Goal: Task Accomplishment & Management: Manage account settings

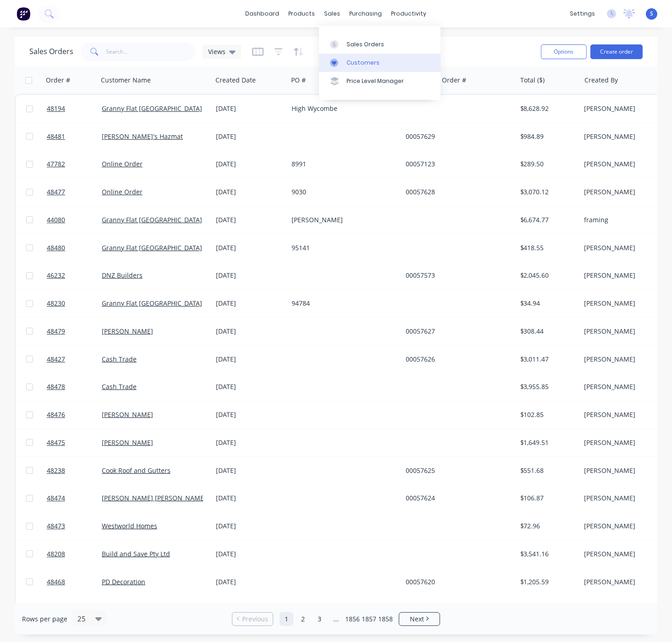
drag, startPoint x: 371, startPoint y: 66, endPoint x: 361, endPoint y: 66, distance: 10.5
click at [371, 66] on div "Customers" at bounding box center [362, 63] width 33 height 8
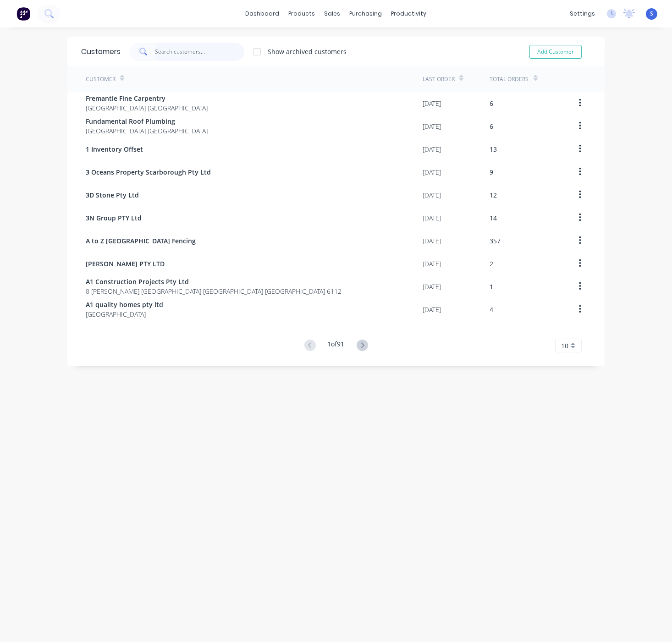
click at [155, 50] on input "text" at bounding box center [199, 52] width 89 height 18
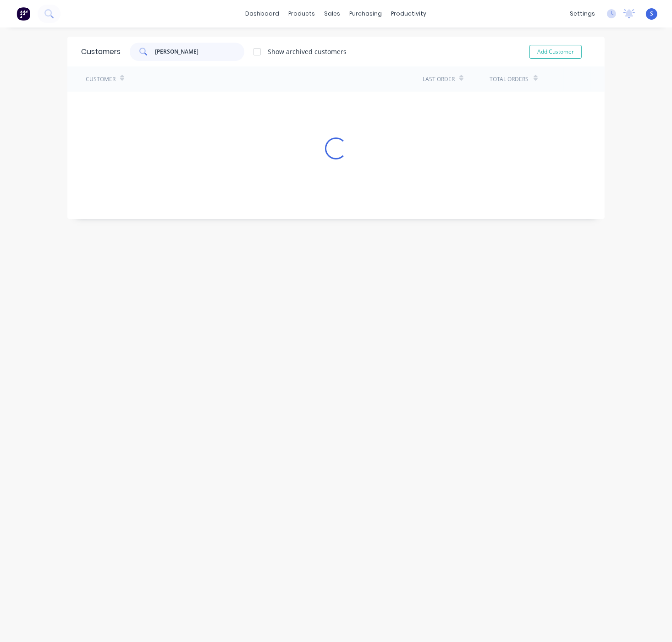
type input "chris"
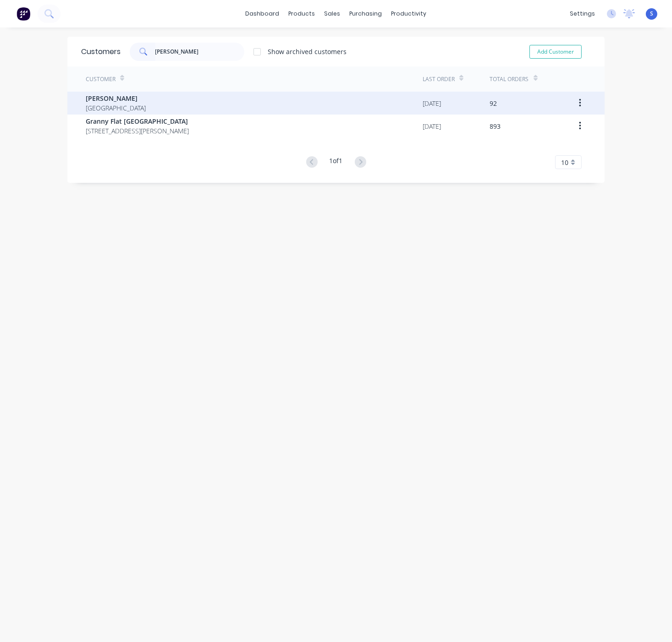
click at [172, 107] on div "Chris Gu Australia" at bounding box center [254, 103] width 337 height 23
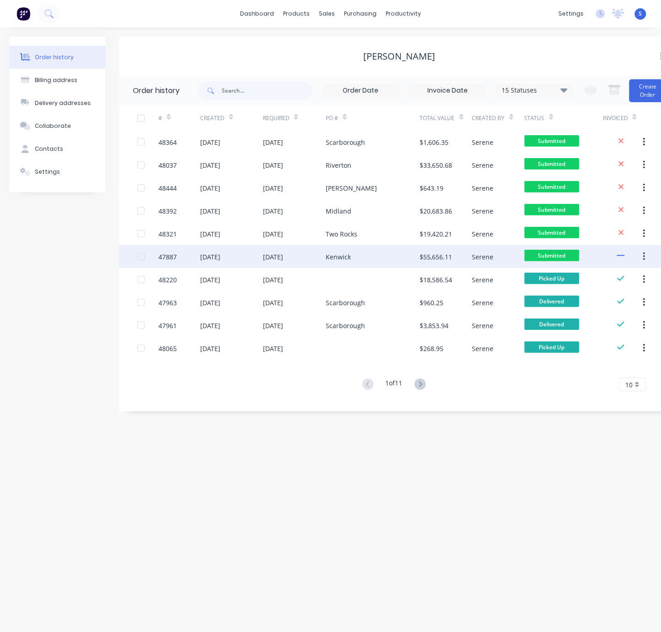
click at [347, 262] on div "Kenwick" at bounding box center [373, 256] width 94 height 23
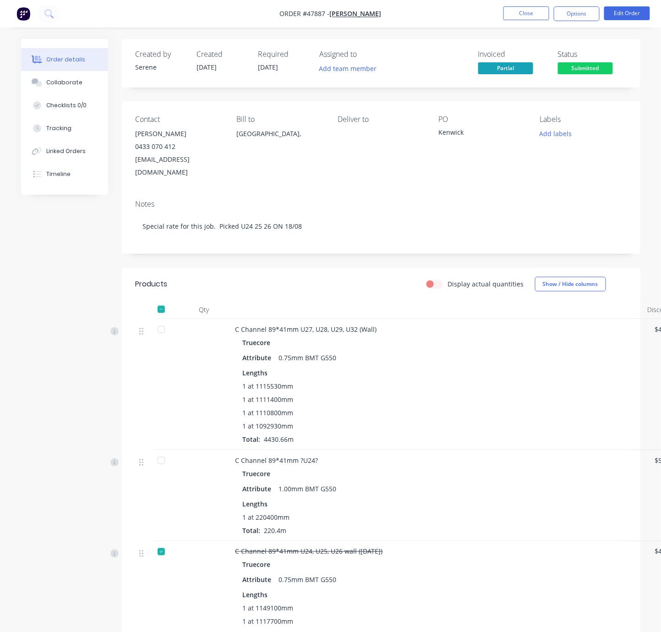
click at [383, 153] on div "Deliver to" at bounding box center [381, 147] width 87 height 64
click at [532, 13] on button "Close" at bounding box center [527, 13] width 46 height 14
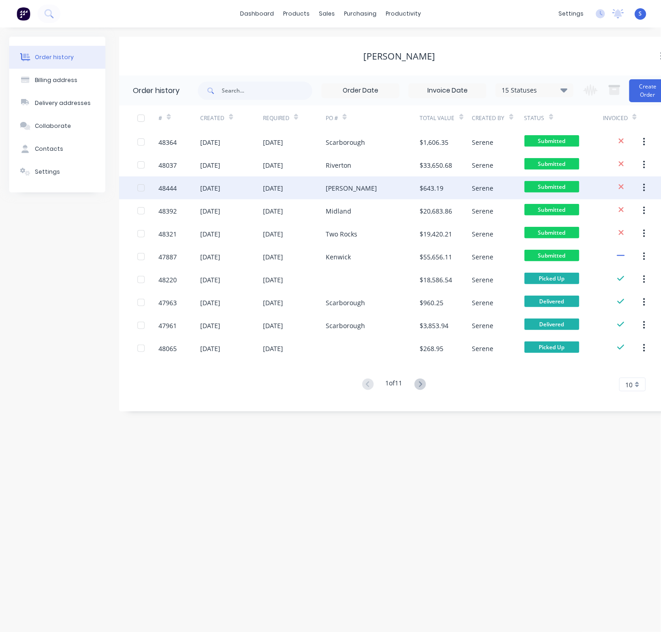
click at [340, 192] on div "[PERSON_NAME]" at bounding box center [351, 188] width 51 height 10
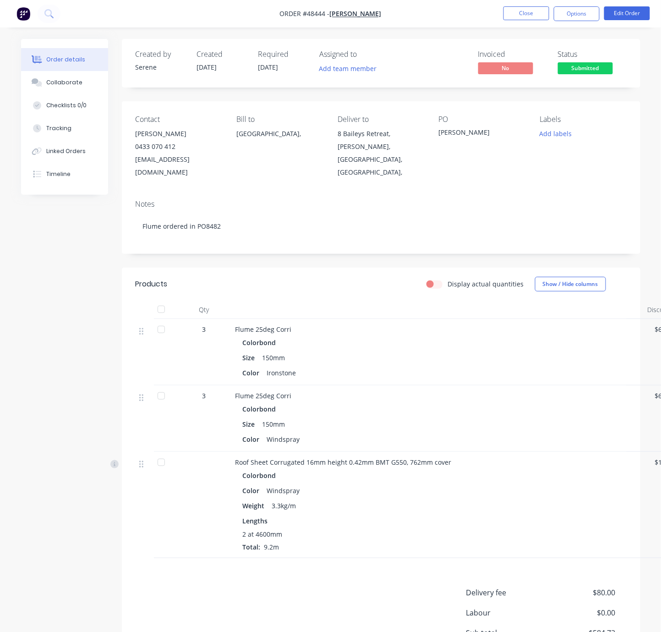
click at [319, 291] on div "Display actual quantities Show / Hide columns" at bounding box center [433, 284] width 387 height 15
click at [310, 285] on div "Display actual quantities Show / Hide columns" at bounding box center [433, 284] width 387 height 15
click at [329, 288] on div "Display actual quantities Show / Hide columns" at bounding box center [433, 284] width 387 height 15
click at [337, 299] on header "Products Display actual quantities Show / Hide columns" at bounding box center [381, 284] width 519 height 33
click at [638, 16] on button "Edit Order" at bounding box center [627, 13] width 46 height 14
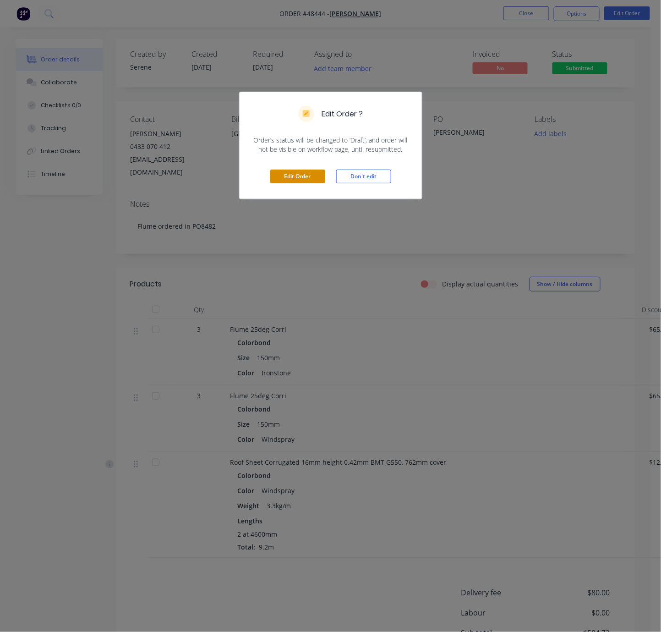
click at [295, 183] on button "Edit Order" at bounding box center [297, 177] width 55 height 14
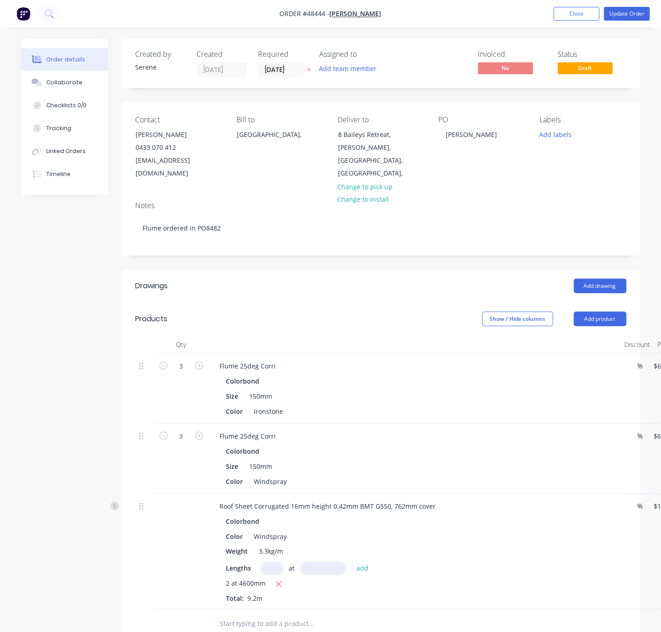
scroll to position [243, 0]
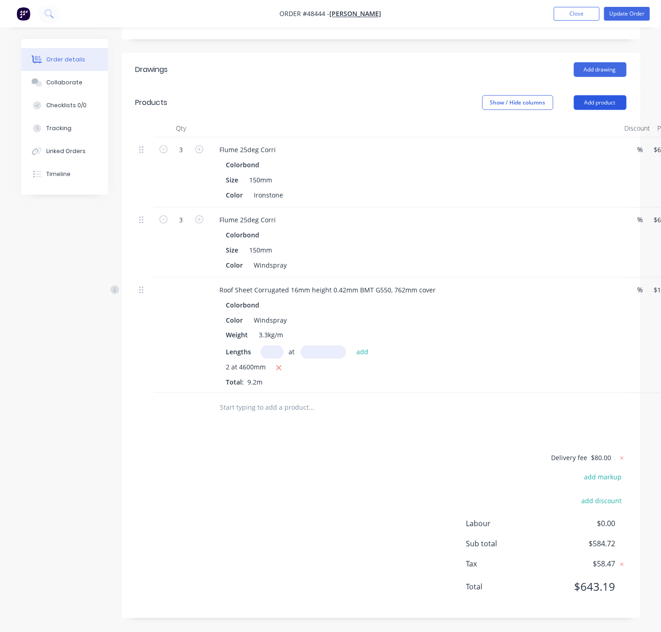
click at [587, 95] on button "Add product" at bounding box center [600, 102] width 53 height 15
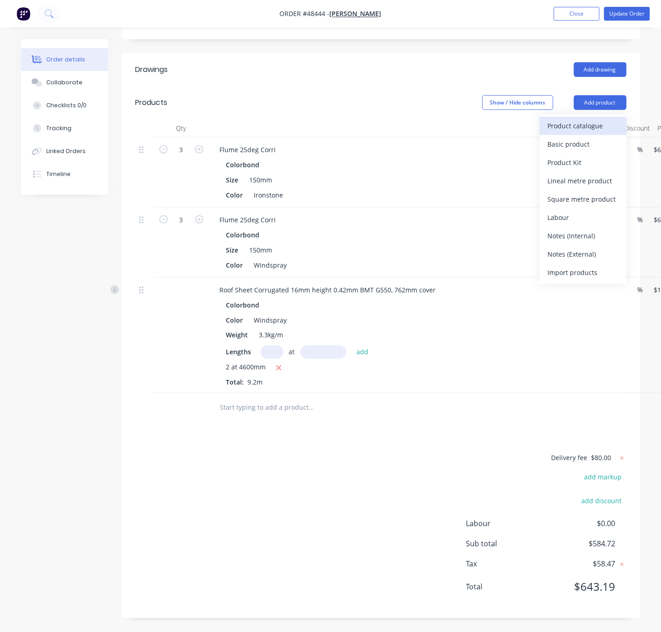
click at [584, 117] on button "Product catalogue" at bounding box center [583, 126] width 87 height 18
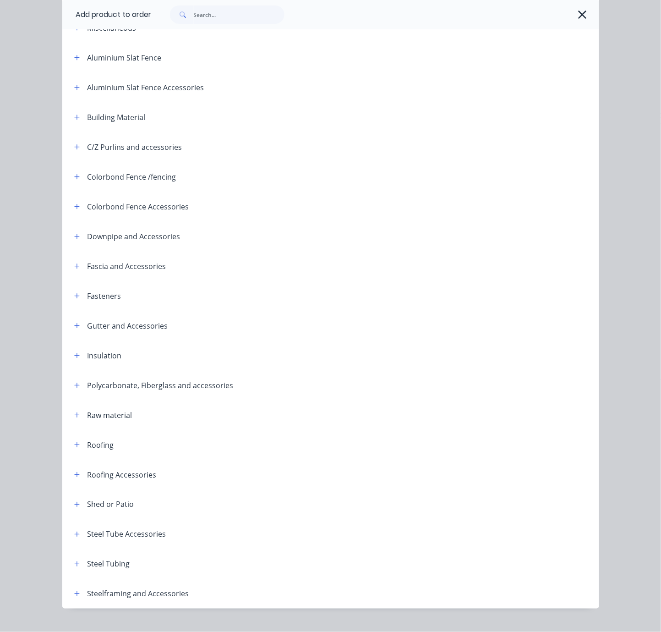
scroll to position [118, 0]
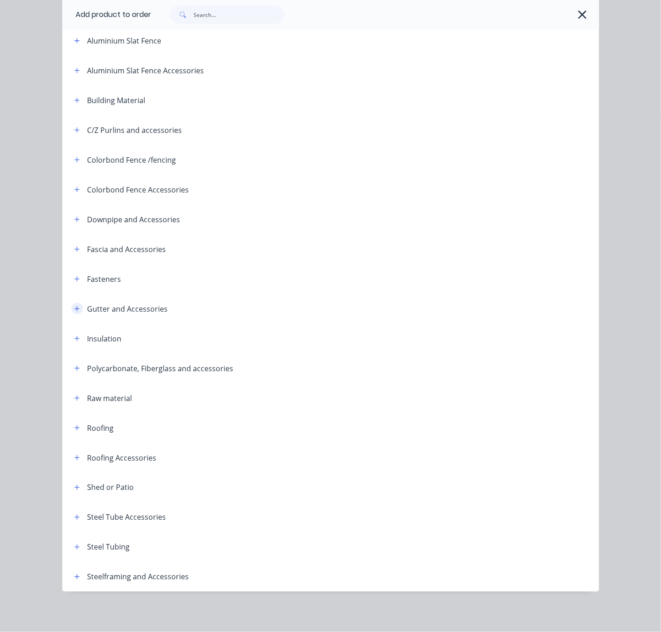
click at [74, 306] on icon "button" at bounding box center [76, 309] width 5 height 6
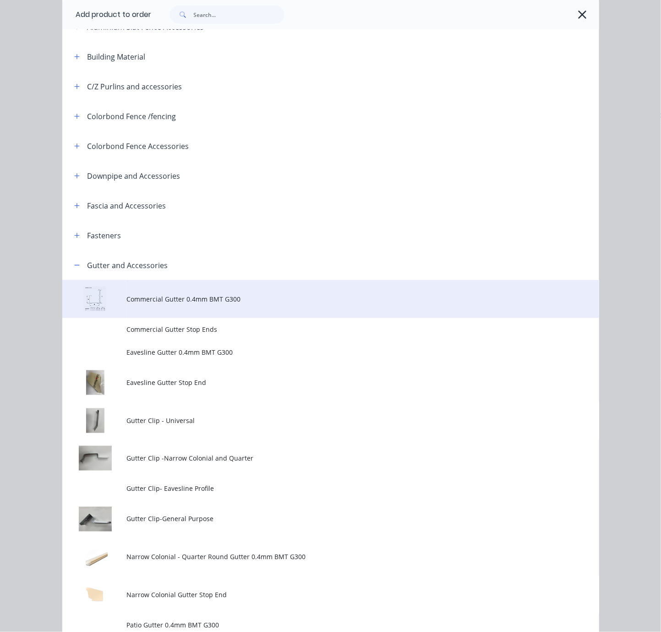
scroll to position [279, 0]
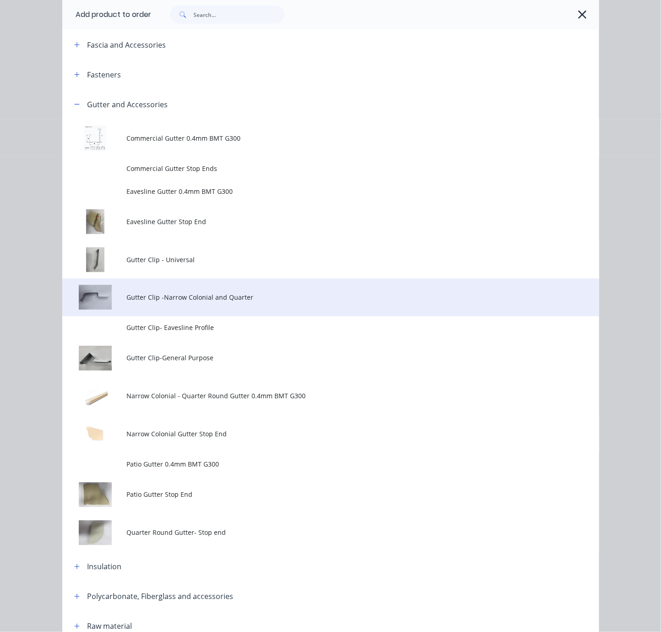
click at [228, 302] on span "Gutter Clip -Narrow Colonial and Quarter" at bounding box center [315, 298] width 378 height 10
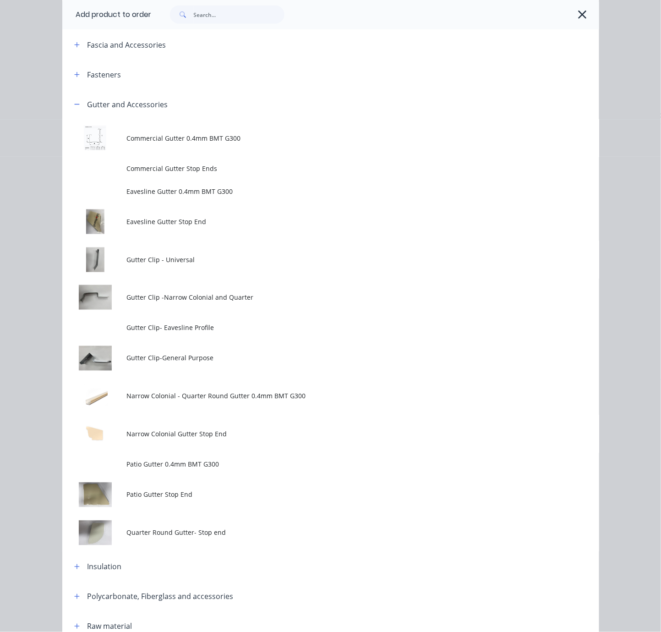
scroll to position [0, 0]
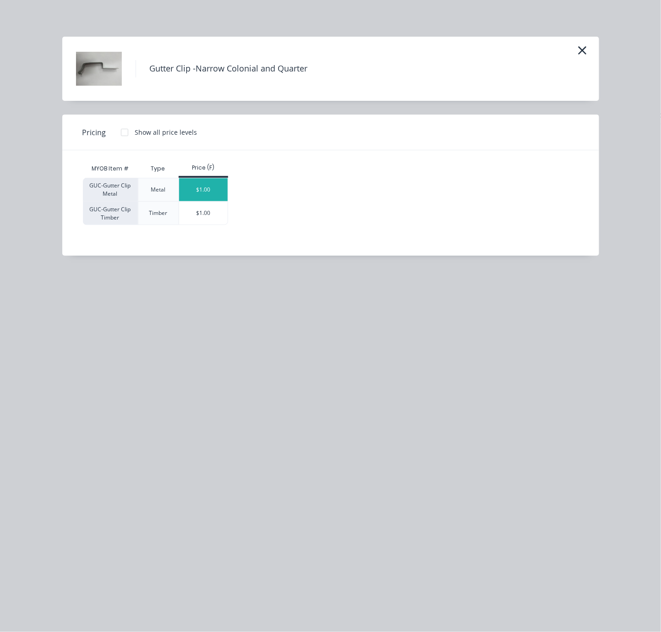
click at [210, 193] on div "$1.00" at bounding box center [203, 189] width 49 height 23
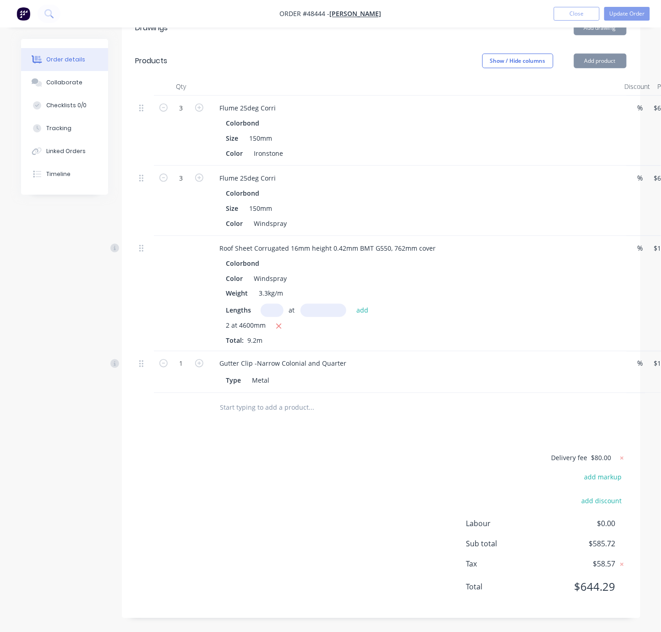
scroll to position [287, 0]
click at [186, 115] on input "1" at bounding box center [182, 108] width 24 height 14
type input "6"
type input "$6.00"
click at [108, 394] on div "Created by Serene Created 25/08/25 Required 28/08/25 Assigned to Add team membe…" at bounding box center [331, 206] width 620 height 851
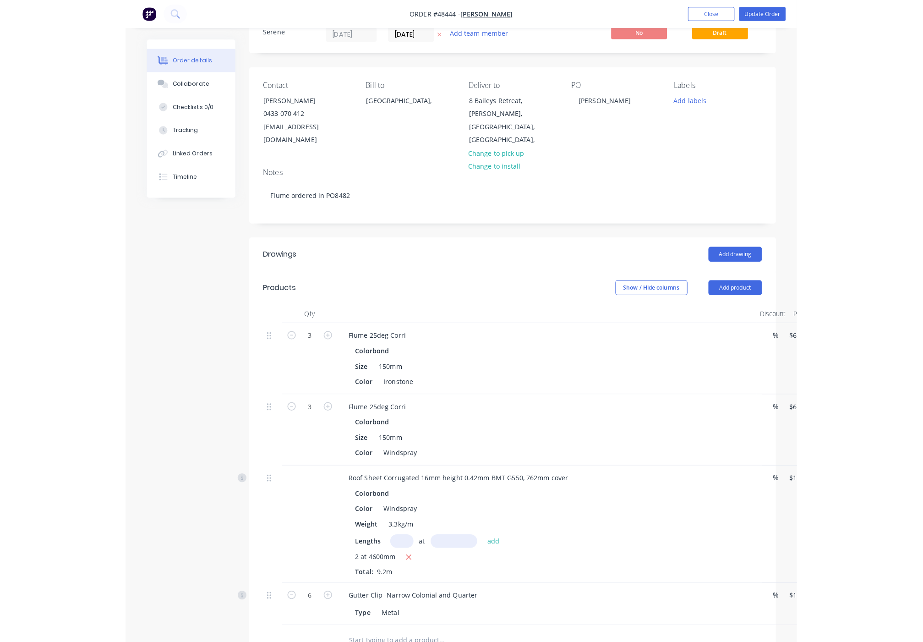
scroll to position [0, 0]
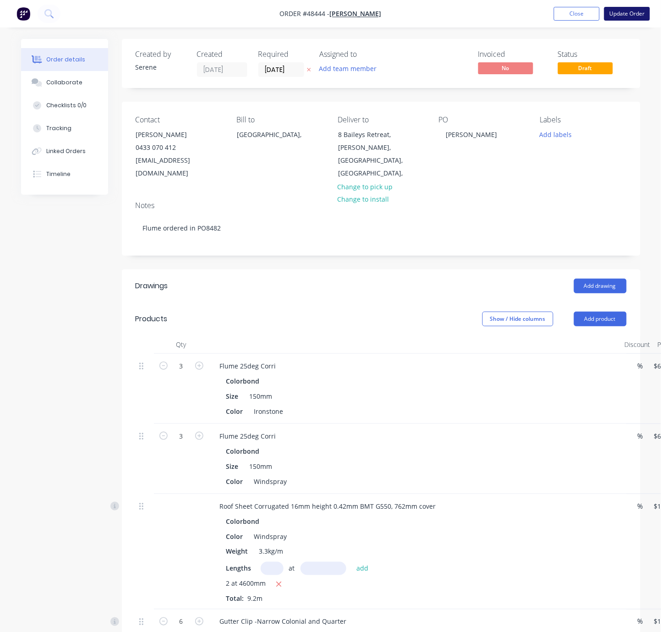
click at [632, 13] on button "Update Order" at bounding box center [627, 14] width 46 height 14
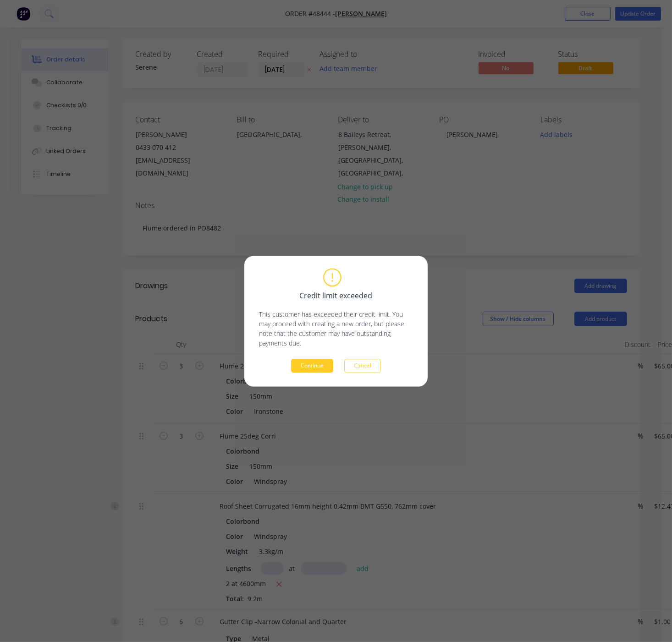
click at [317, 369] on button "Continue" at bounding box center [312, 366] width 42 height 14
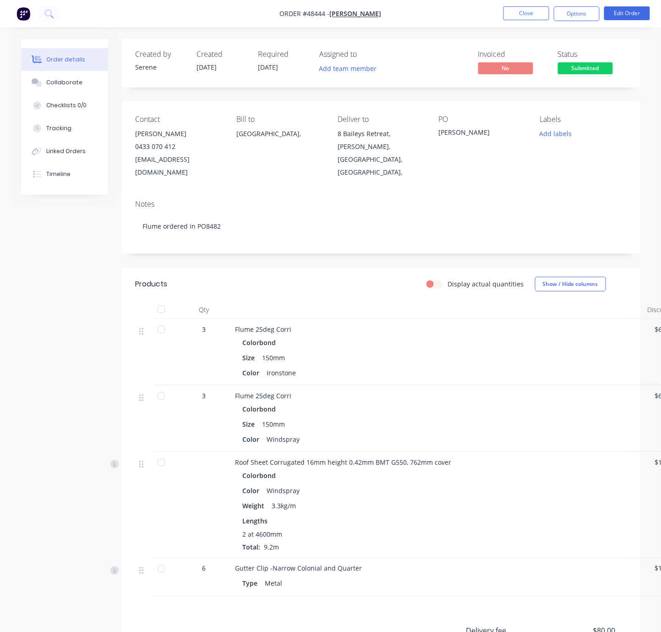
click at [332, 287] on div "Display actual quantities Show / Hide columns" at bounding box center [433, 284] width 387 height 15
click at [527, 12] on button "Close" at bounding box center [527, 13] width 46 height 14
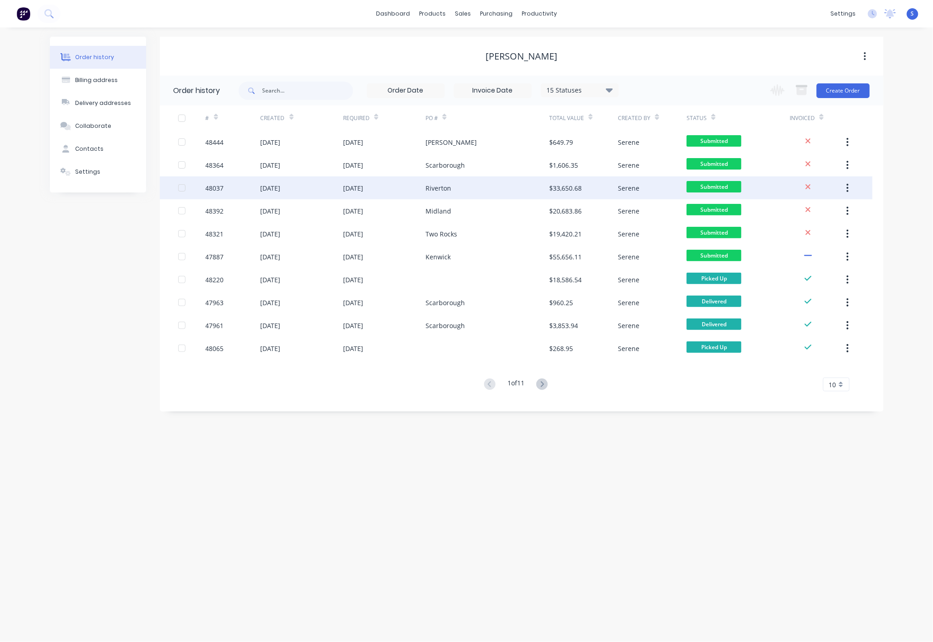
click at [447, 193] on div "Riverton" at bounding box center [488, 187] width 124 height 23
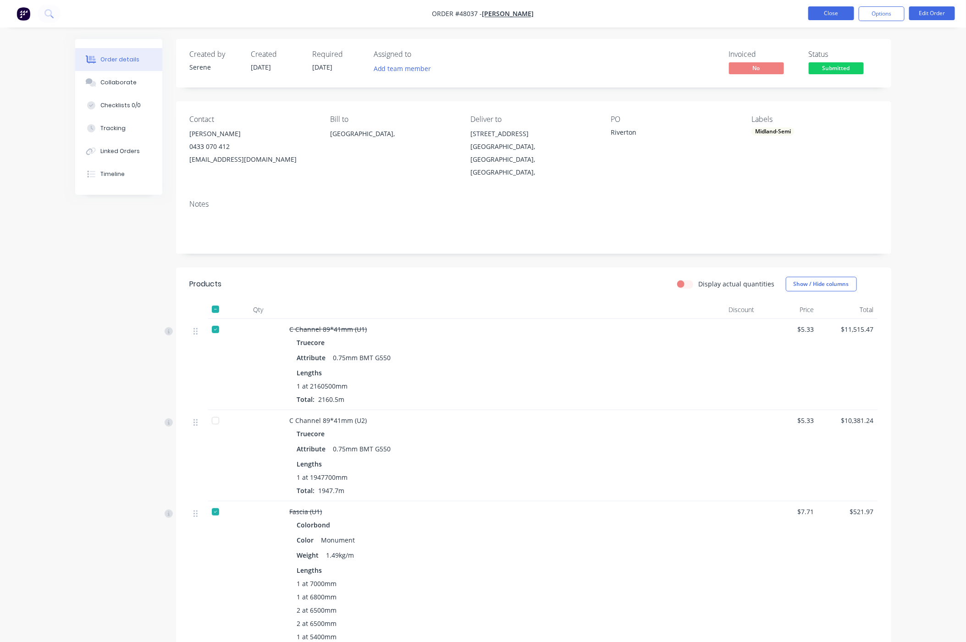
click at [640, 14] on button "Close" at bounding box center [831, 13] width 46 height 14
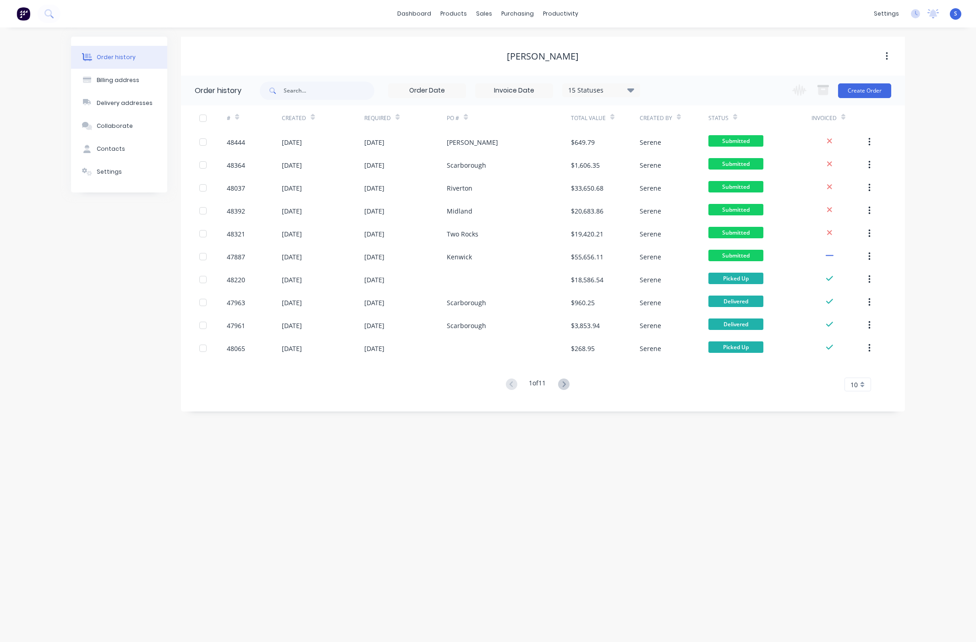
click at [608, 493] on div "Order history Billing address Delivery addresses Collaborate Contacts Settings …" at bounding box center [488, 334] width 976 height 615
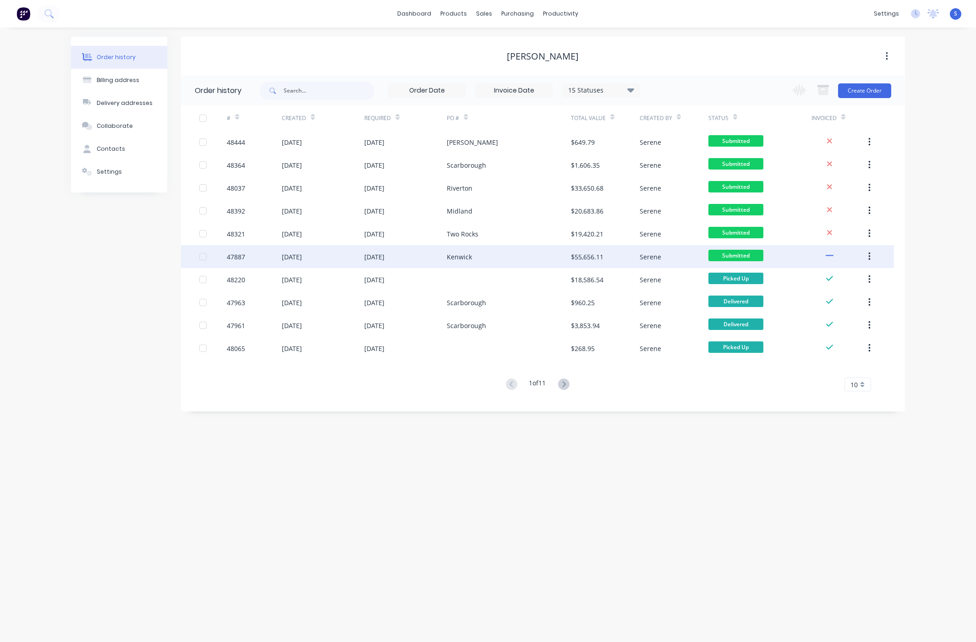
click at [465, 252] on div "Kenwick" at bounding box center [459, 257] width 25 height 10
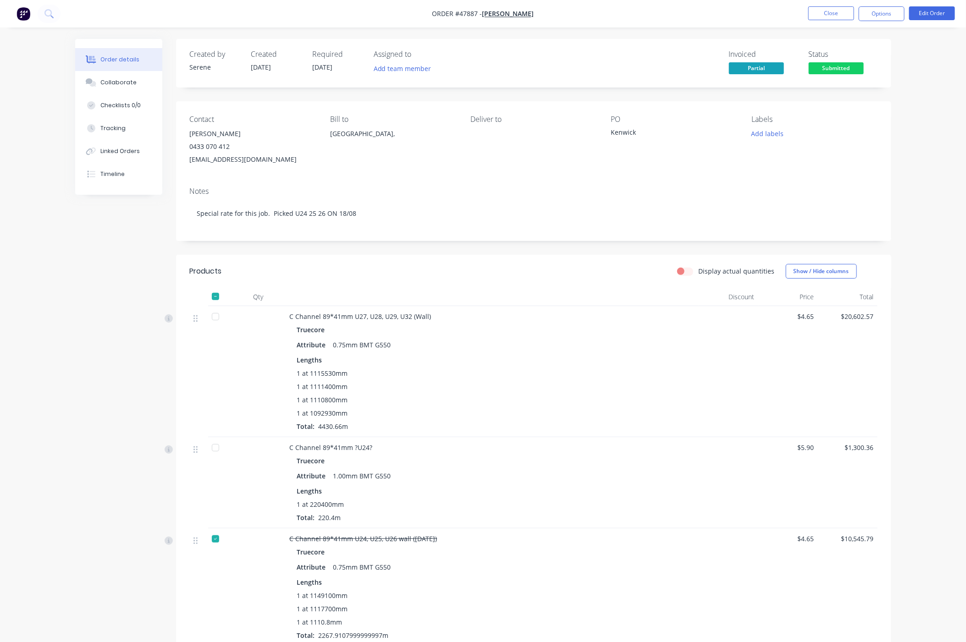
click at [484, 287] on header "Products Display actual quantities Show / Hide columns" at bounding box center [533, 271] width 715 height 33
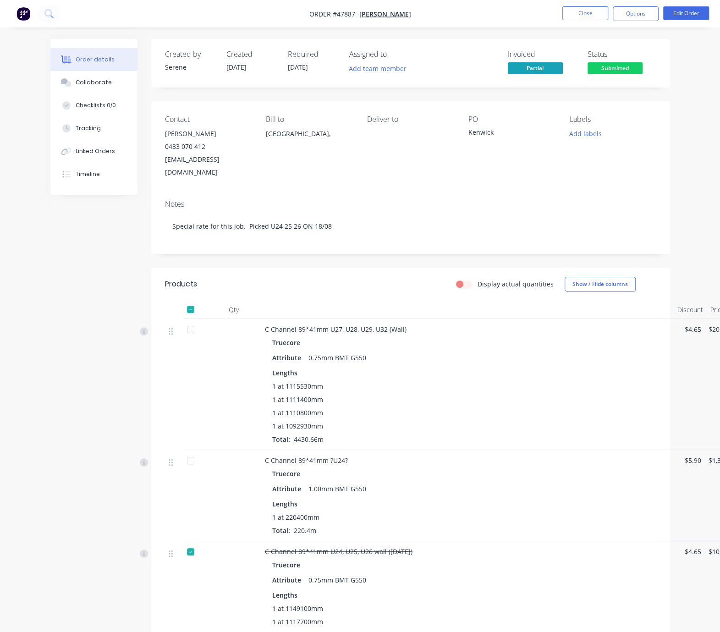
click at [383, 283] on header "Products Display actual quantities Show / Hide columns" at bounding box center [410, 284] width 519 height 33
click at [579, 11] on button "Close" at bounding box center [585, 13] width 46 height 14
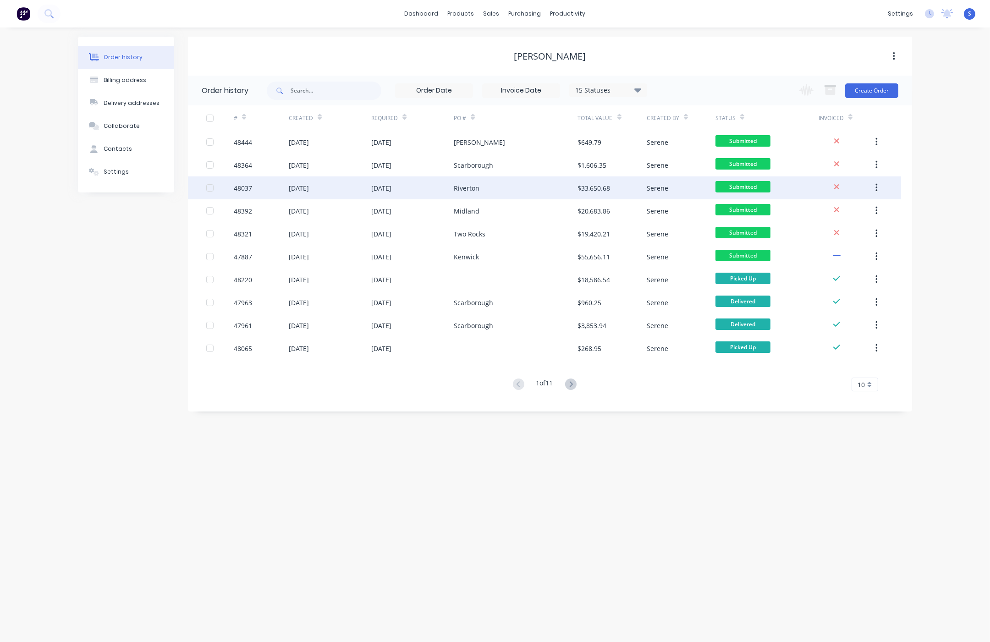
click at [477, 186] on div "Riverton" at bounding box center [467, 188] width 26 height 10
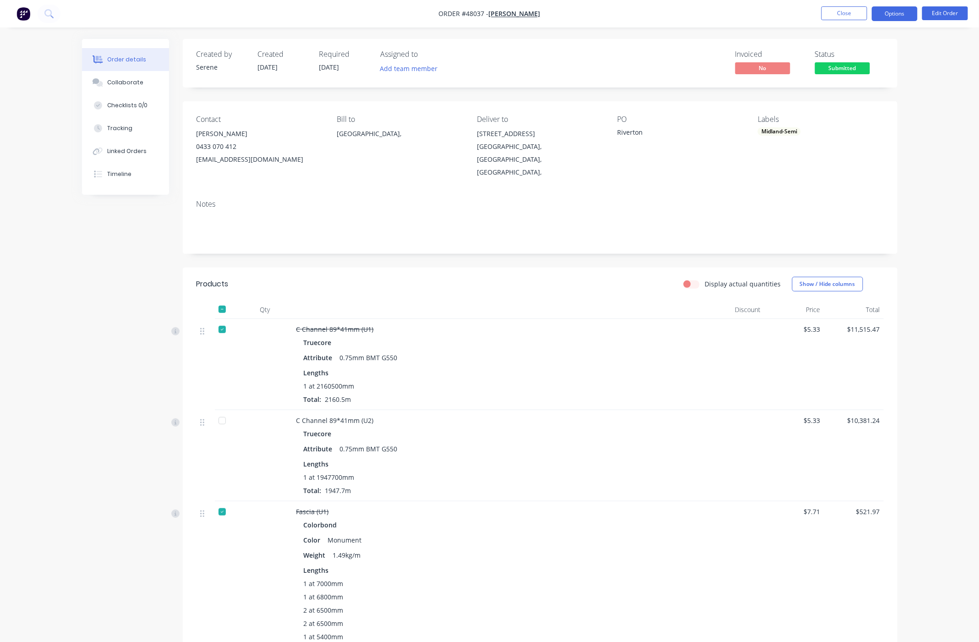
click at [640, 17] on button "Options" at bounding box center [895, 13] width 46 height 15
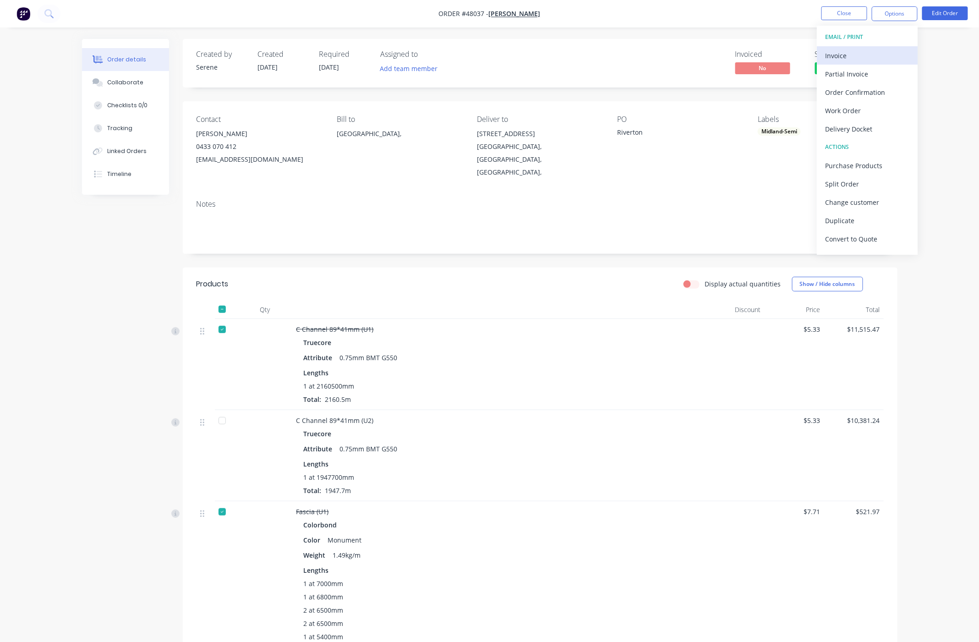
click at [640, 56] on div "Invoice" at bounding box center [867, 55] width 84 height 13
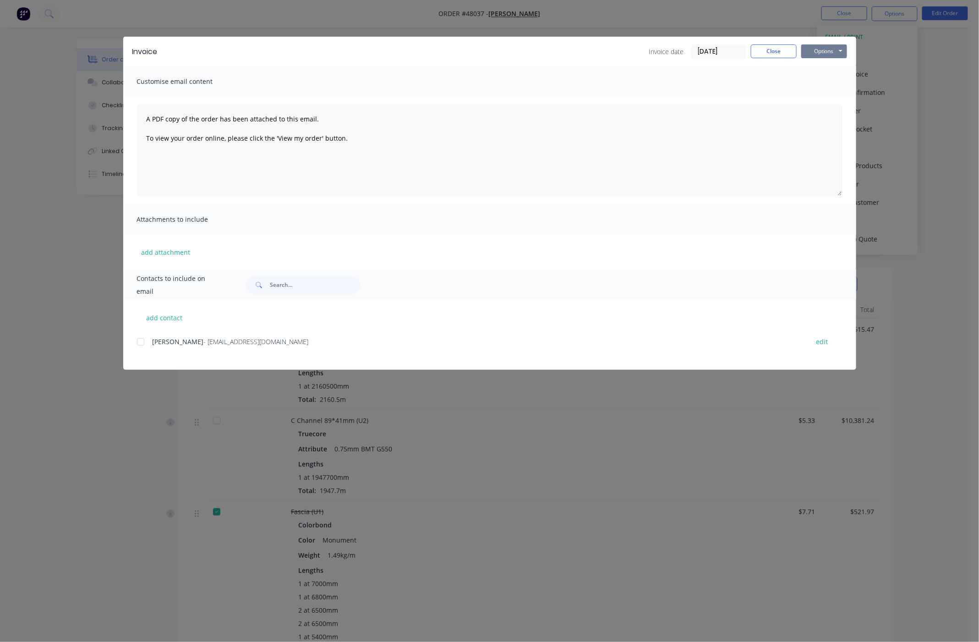
click at [640, 52] on button "Options" at bounding box center [824, 51] width 46 height 14
click at [640, 87] on button "Print" at bounding box center [830, 82] width 59 height 15
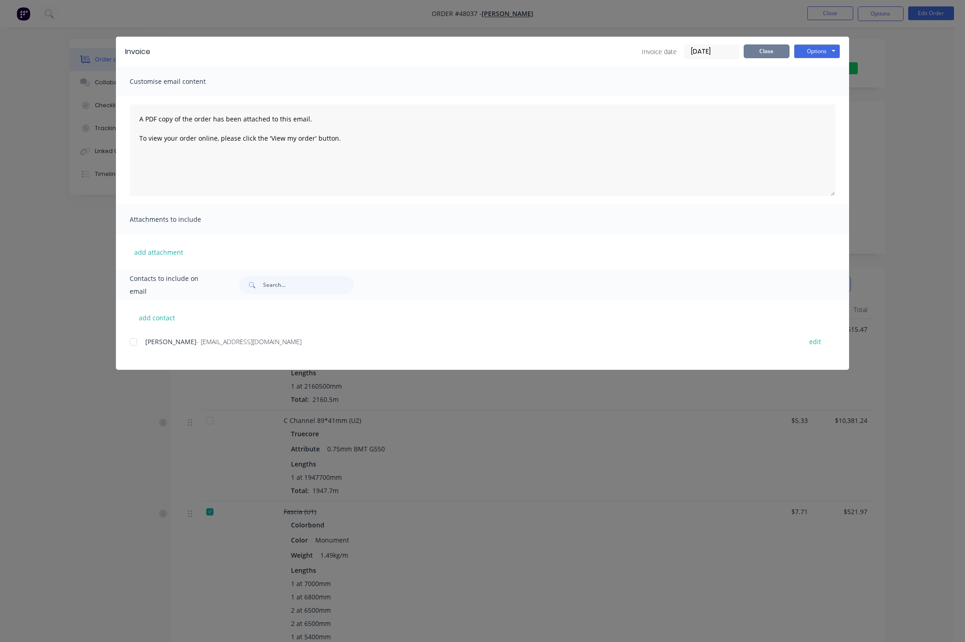
click at [640, 56] on button "Close" at bounding box center [767, 51] width 46 height 14
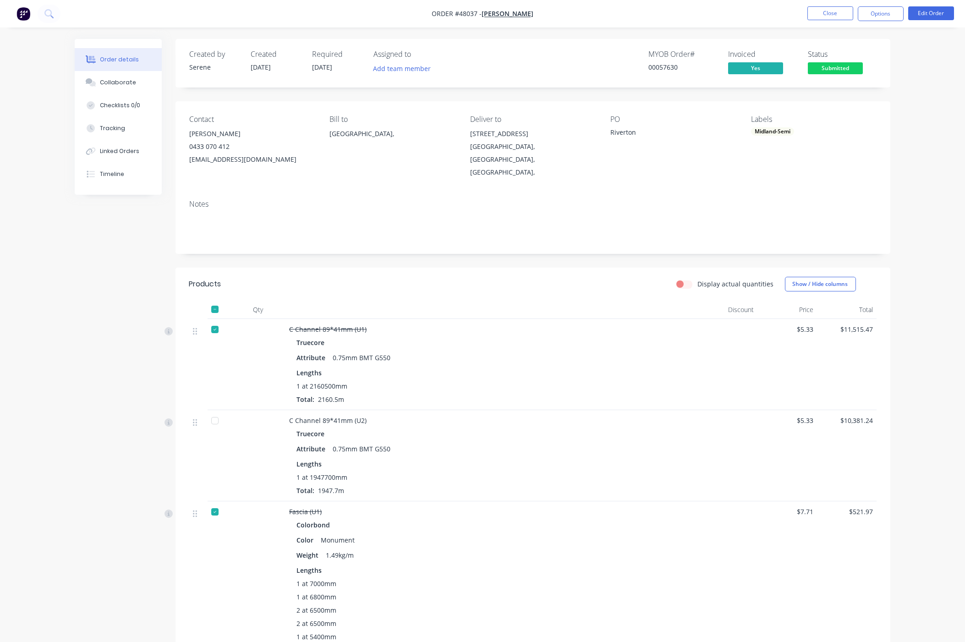
click at [493, 298] on header "Products Display actual quantities Show / Hide columns" at bounding box center [533, 284] width 715 height 33
click at [640, 7] on button "Close" at bounding box center [830, 13] width 46 height 14
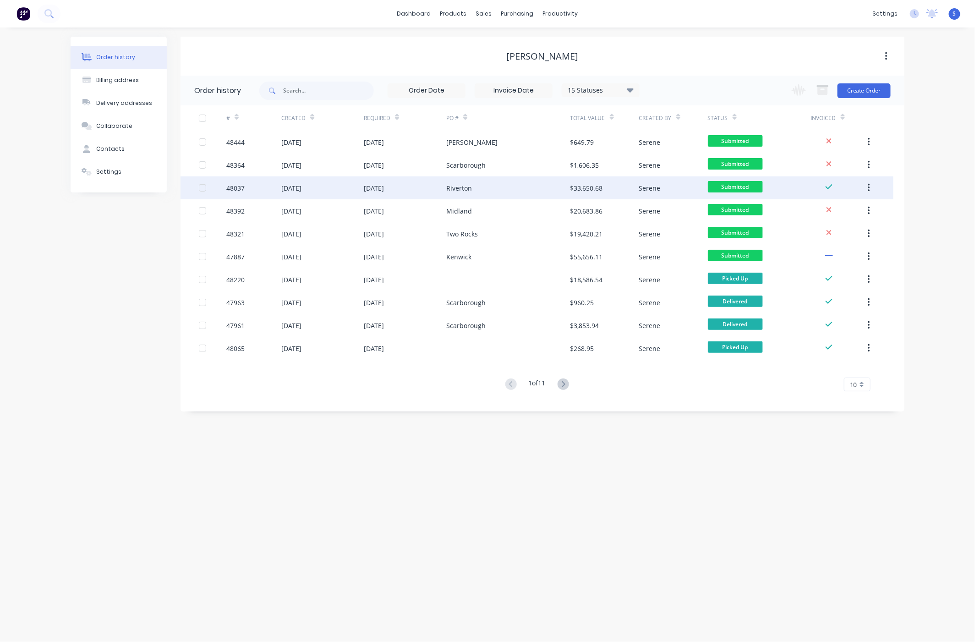
click at [465, 193] on div "Riverton" at bounding box center [508, 187] width 124 height 23
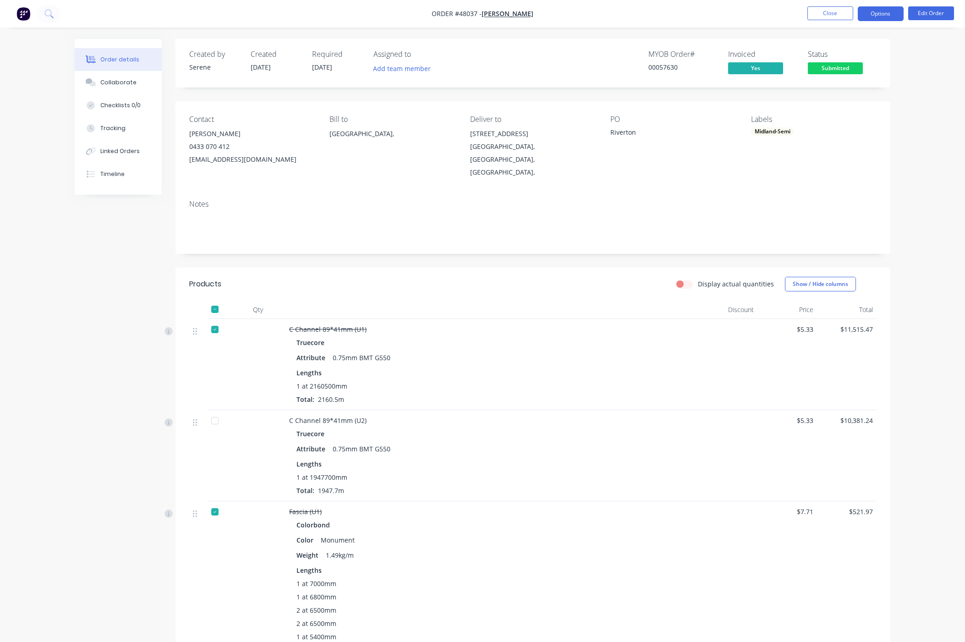
click at [640, 15] on button "Options" at bounding box center [881, 13] width 46 height 15
click at [495, 296] on header "Products Display actual quantities Show / Hide columns" at bounding box center [533, 284] width 715 height 33
click at [640, 16] on button "Options" at bounding box center [881, 13] width 46 height 15
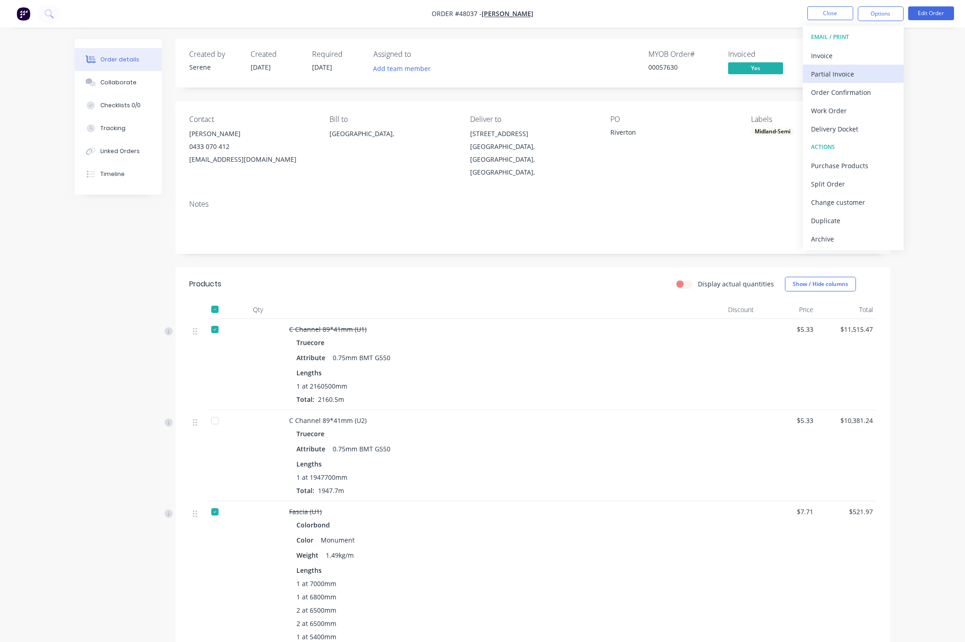
click at [640, 74] on div "Partial Invoice" at bounding box center [853, 73] width 84 height 13
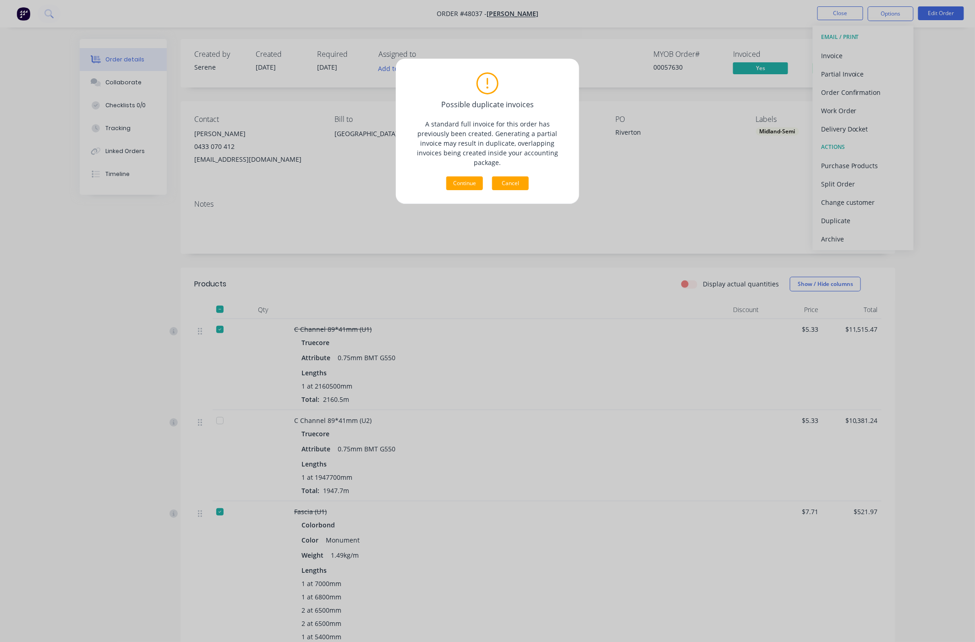
click at [519, 181] on button "Cancel" at bounding box center [510, 183] width 37 height 14
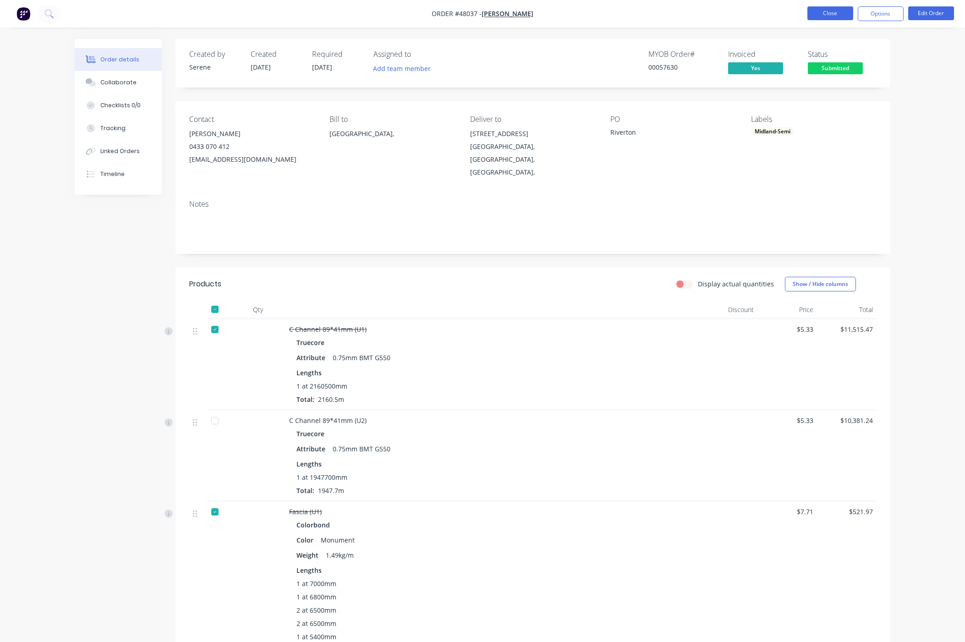
click at [640, 12] on button "Close" at bounding box center [830, 13] width 46 height 14
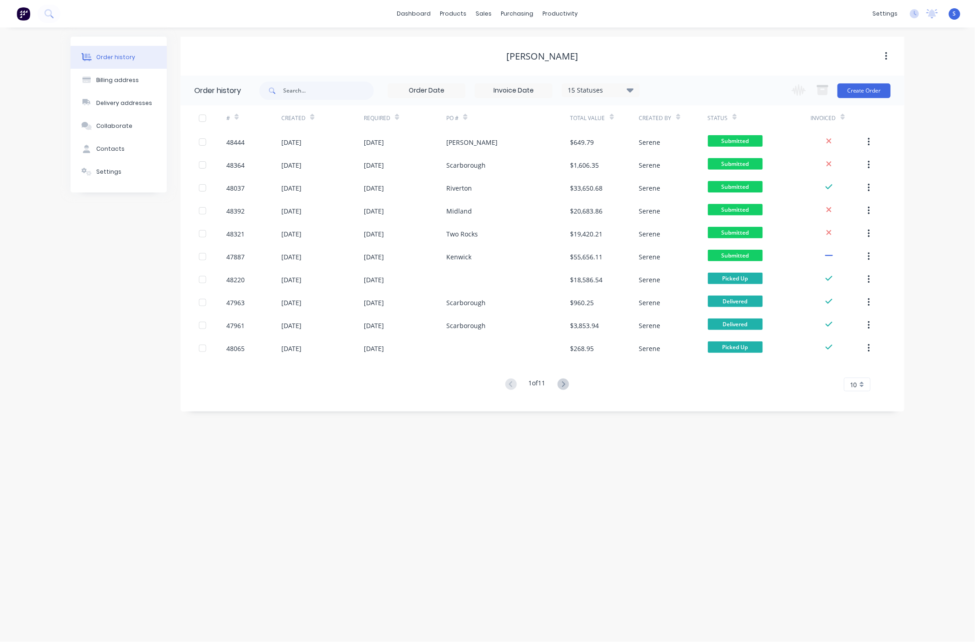
click at [548, 502] on div "Order history Billing address Delivery addresses Collaborate Contacts Settings …" at bounding box center [487, 334] width 975 height 615
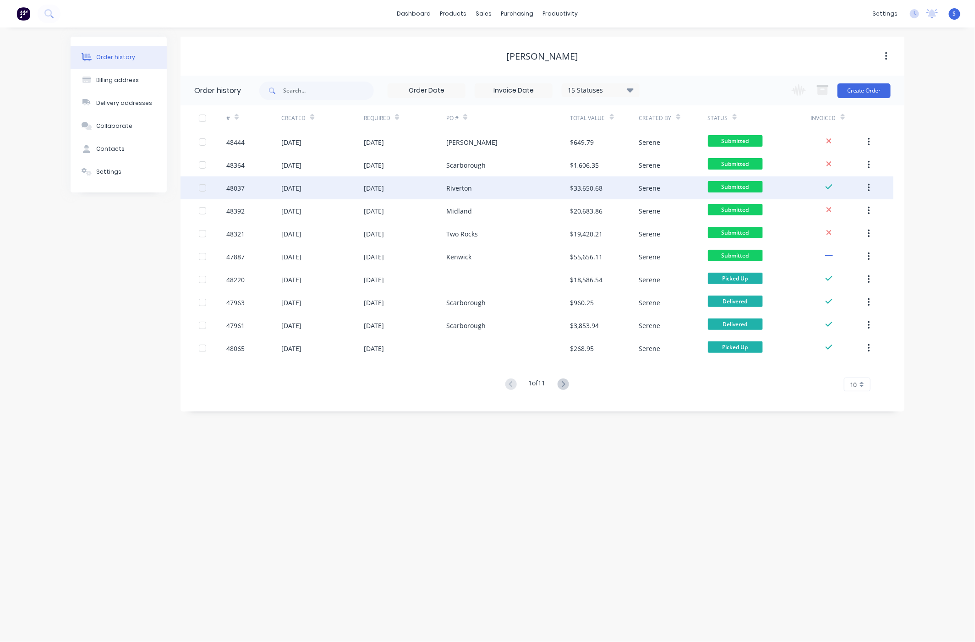
click at [456, 187] on div "Riverton" at bounding box center [459, 188] width 26 height 10
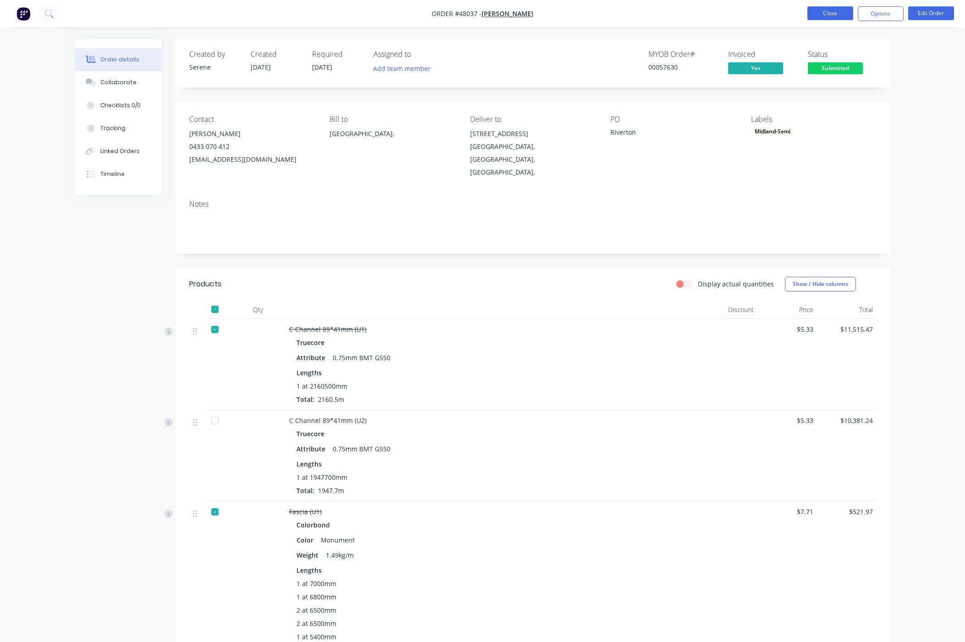
click at [640, 13] on button "Close" at bounding box center [830, 13] width 46 height 14
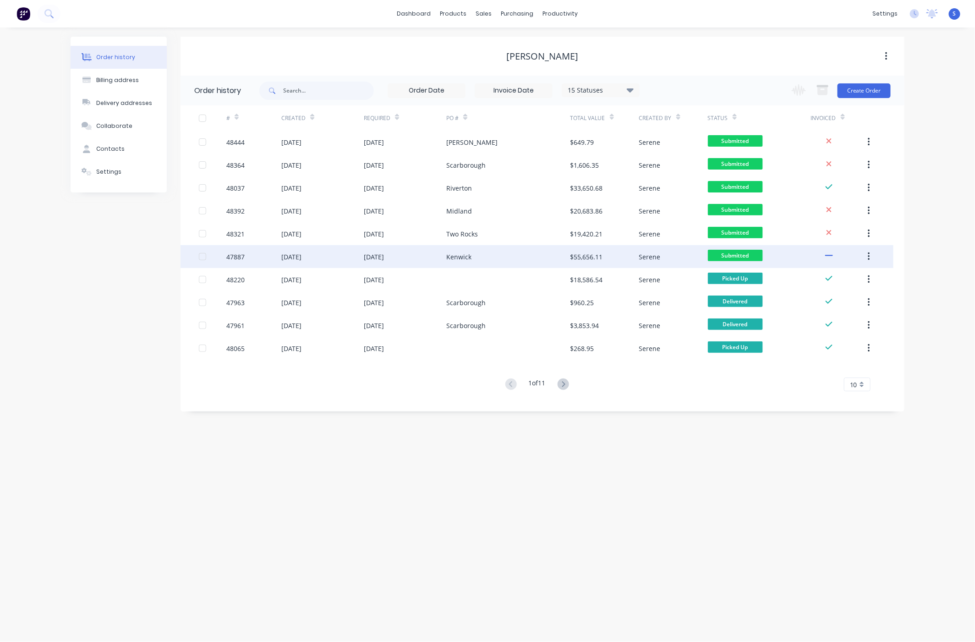
click at [477, 256] on div "Kenwick" at bounding box center [508, 256] width 124 height 23
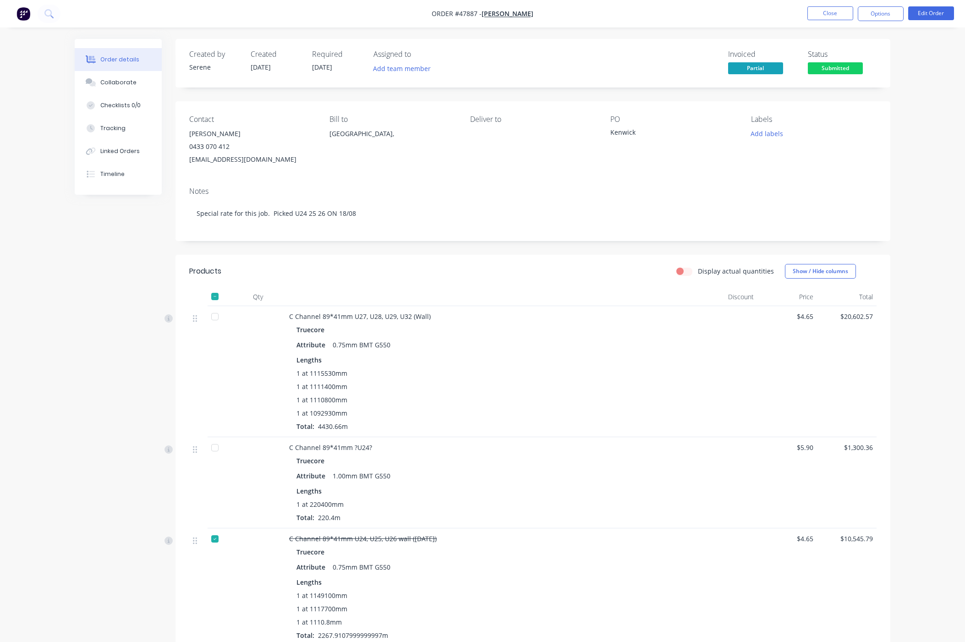
click at [478, 336] on div "Truecore" at bounding box center [491, 329] width 390 height 13
drag, startPoint x: 360, startPoint y: 339, endPoint x: 425, endPoint y: 339, distance: 65.5
click at [425, 321] on span "C Channel 89*41mm U27, U28, U29, U32 (Wall)" at bounding box center [360, 316] width 142 height 9
click at [640, 16] on button "Edit Order" at bounding box center [931, 13] width 46 height 14
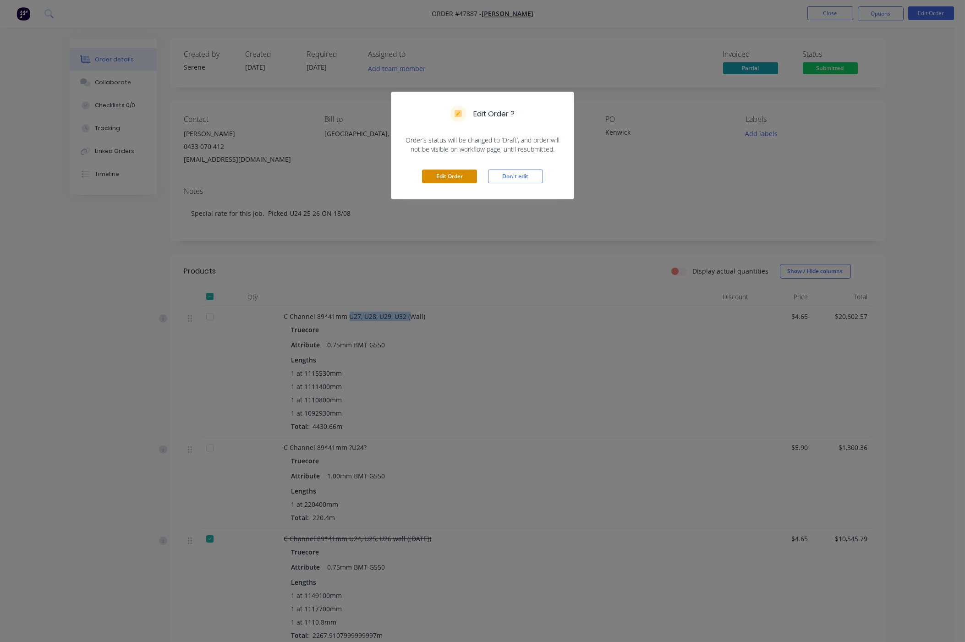
click at [452, 183] on button "Edit Order" at bounding box center [449, 177] width 55 height 14
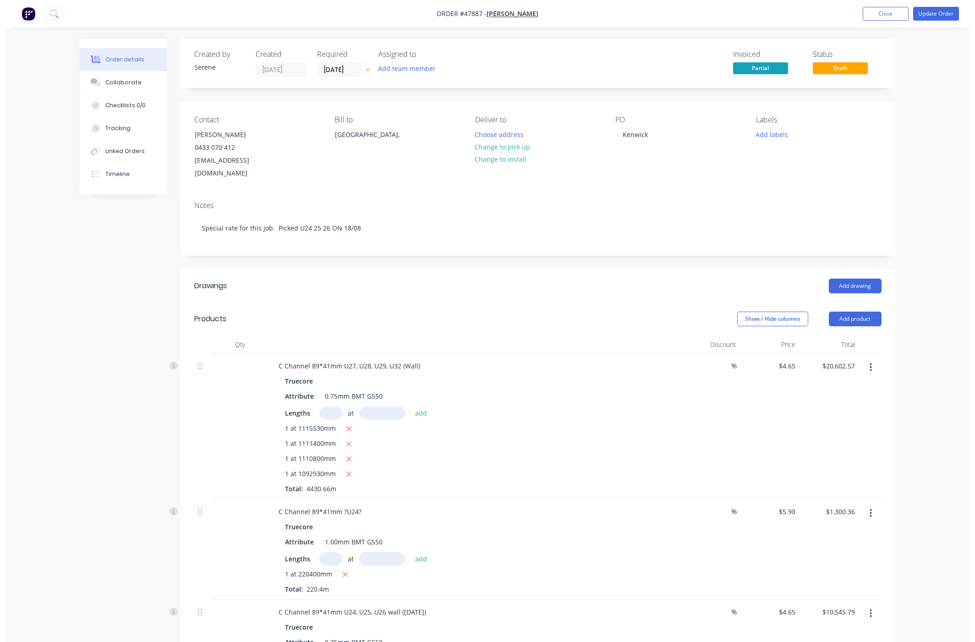
scroll to position [160, 0]
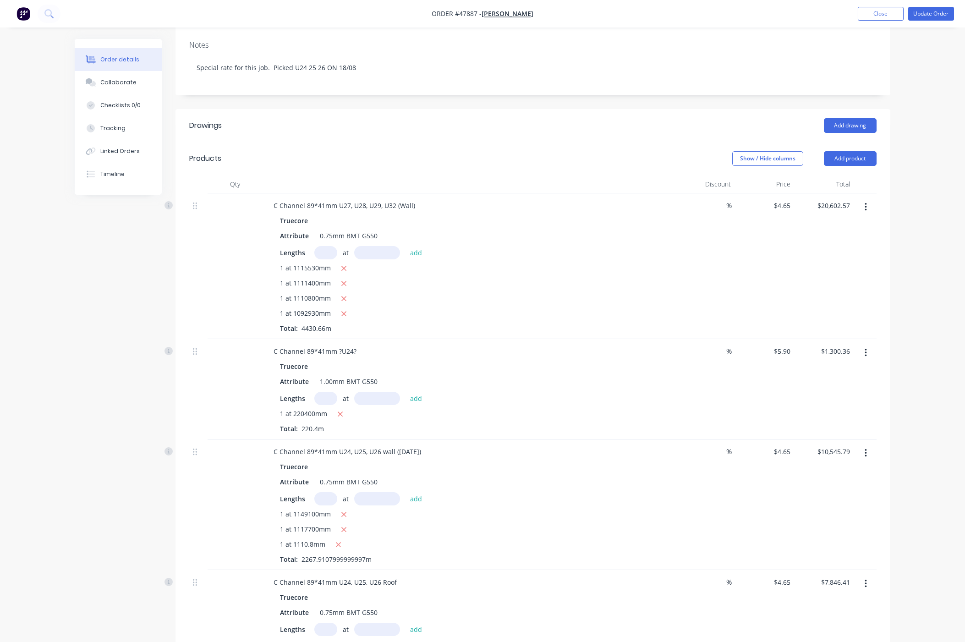
click at [584, 175] on header "Products Show / Hide columns Add product" at bounding box center [533, 158] width 715 height 33
click at [640, 8] on button "Update Order" at bounding box center [931, 14] width 46 height 14
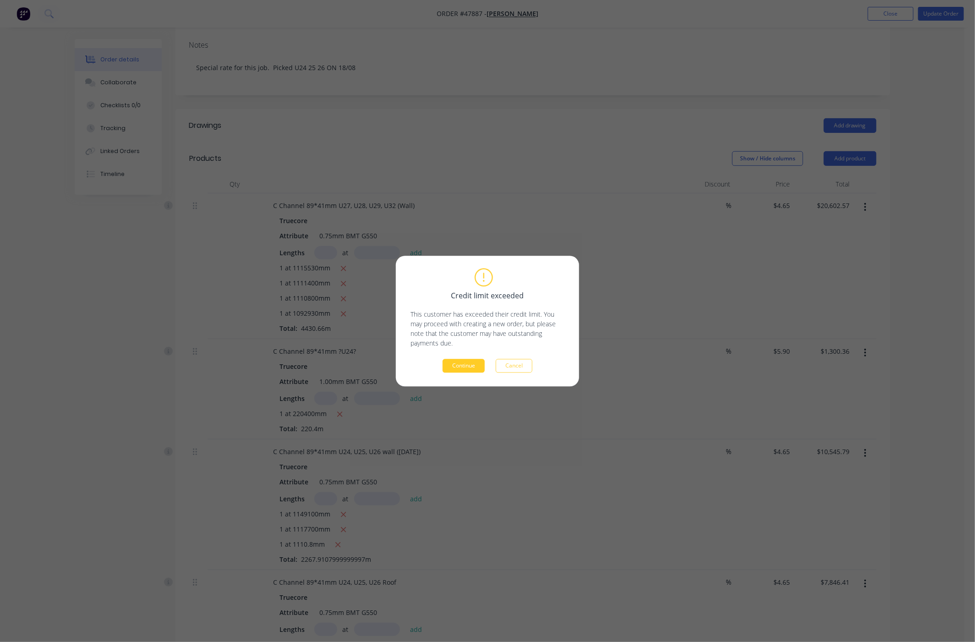
click at [465, 367] on button "Continue" at bounding box center [464, 366] width 42 height 14
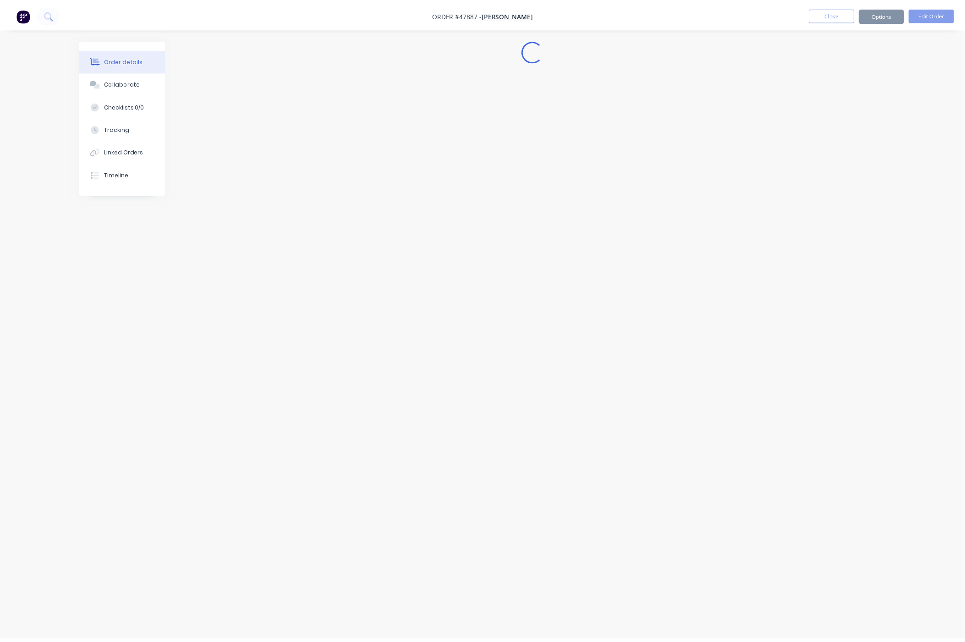
scroll to position [0, 0]
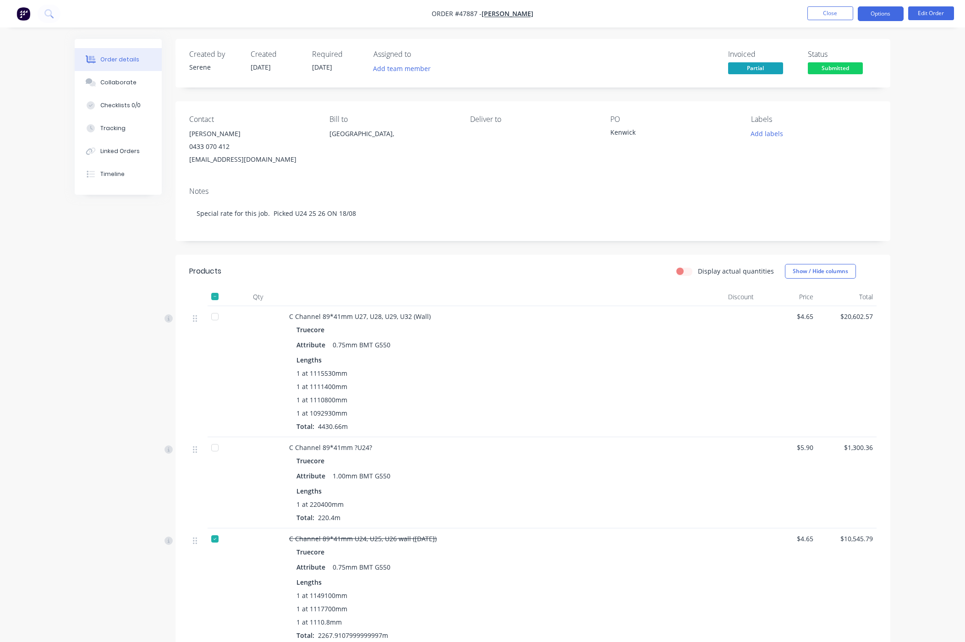
click at [640, 13] on button "Options" at bounding box center [881, 13] width 46 height 15
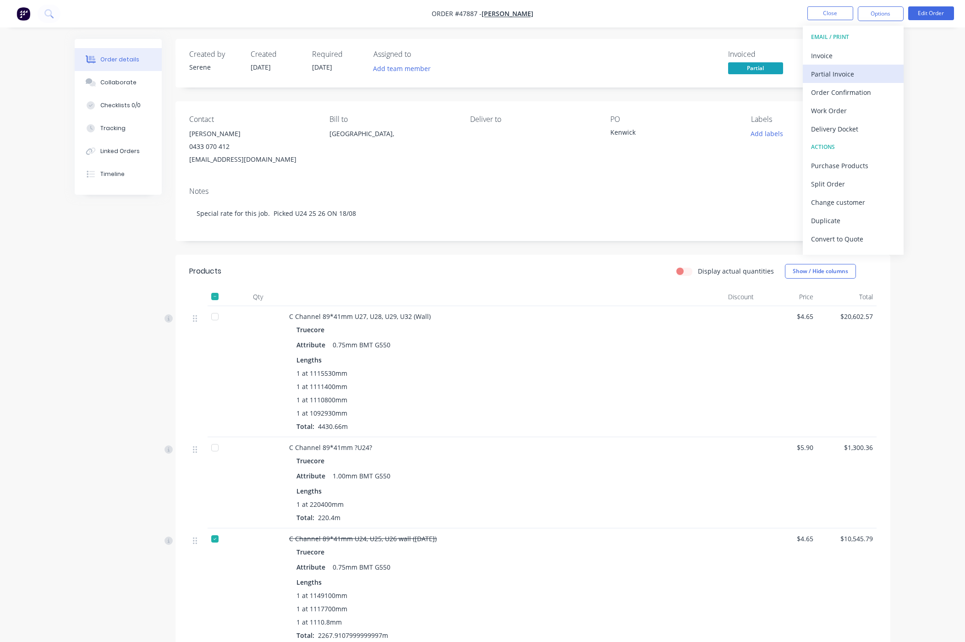
click at [640, 72] on div "Partial Invoice" at bounding box center [853, 73] width 84 height 13
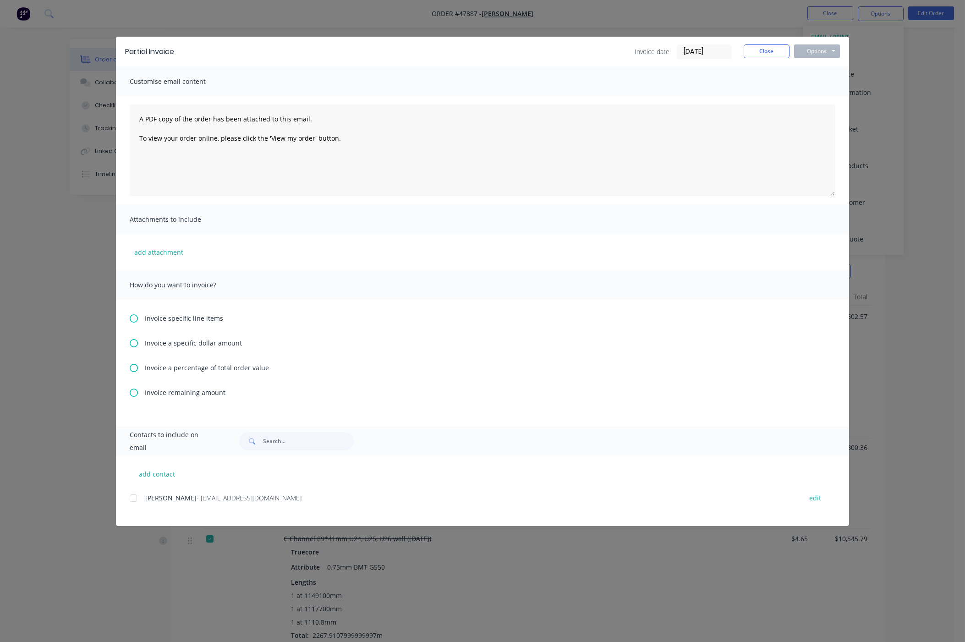
click at [136, 321] on icon at bounding box center [134, 318] width 8 height 8
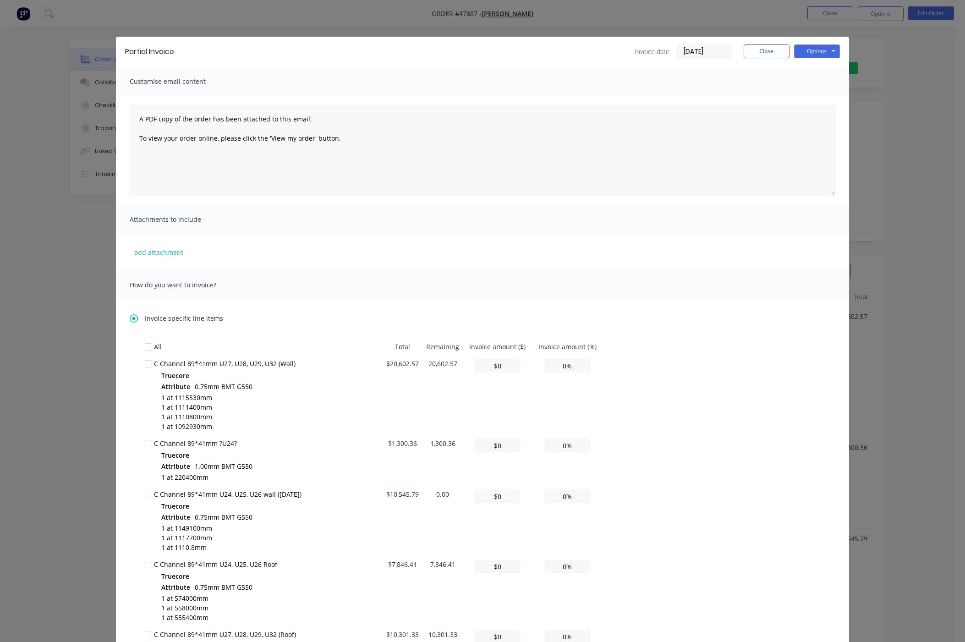
scroll to position [160, 0]
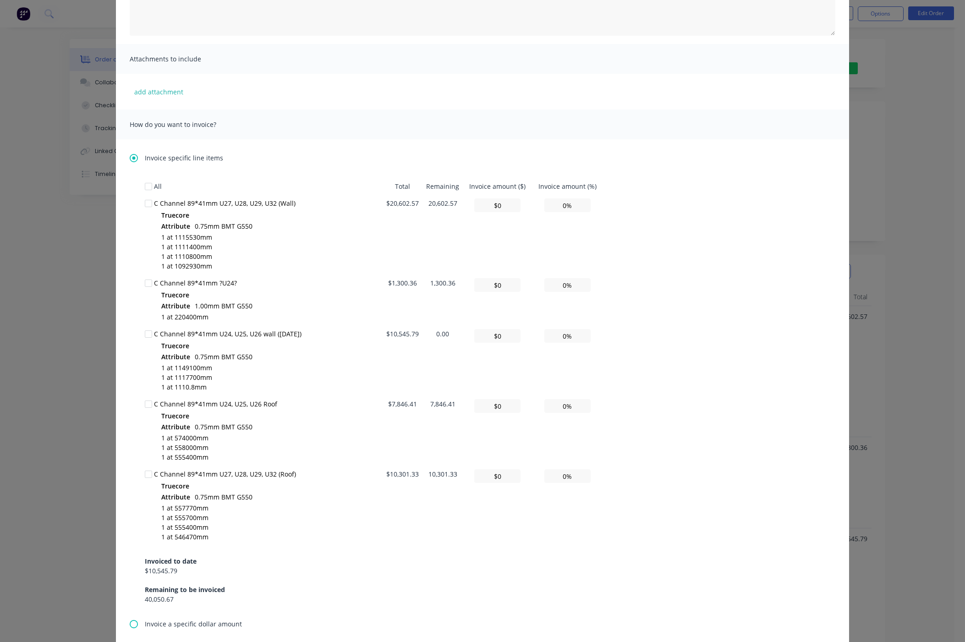
click at [145, 207] on div at bounding box center [148, 203] width 18 height 18
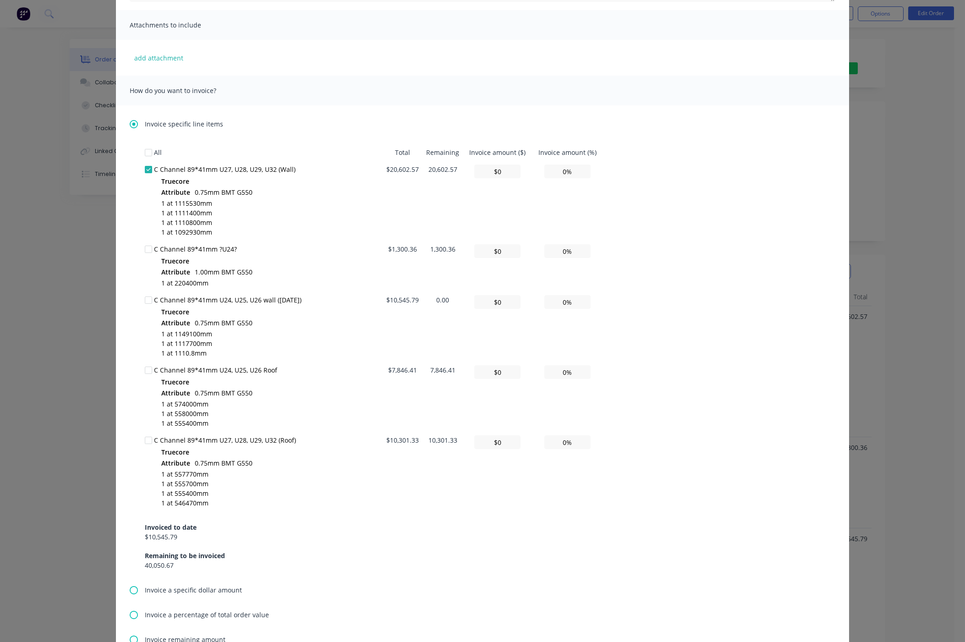
scroll to position [192, 0]
click at [569, 178] on input "0%" at bounding box center [567, 174] width 46 height 14
type input "$0.00"
type input "0%"
type input "$206.03"
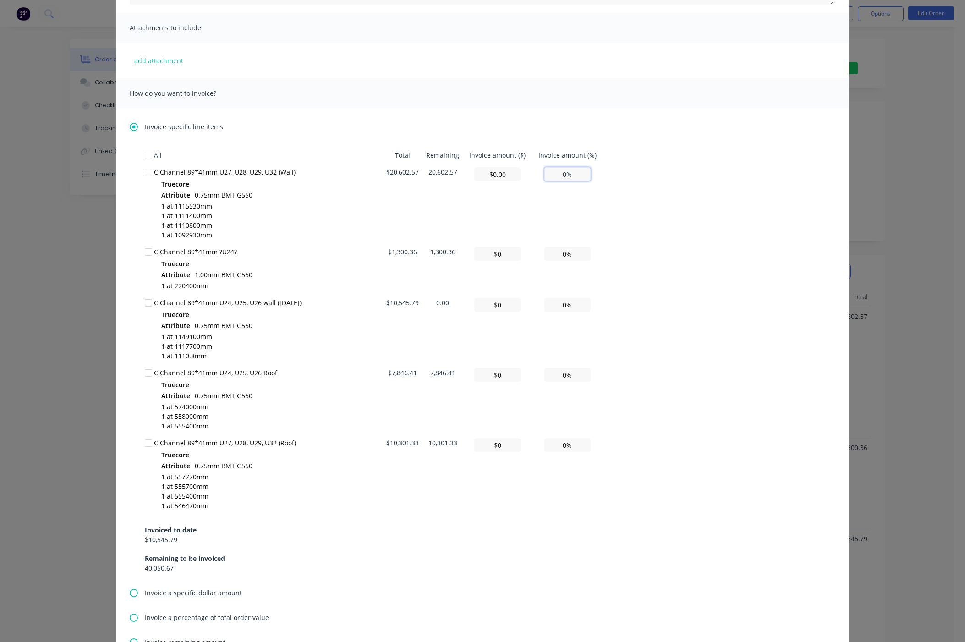
type input "1%"
type input "$2,060.26"
type input "10%"
type input "$20,602.57"
type input "100%"
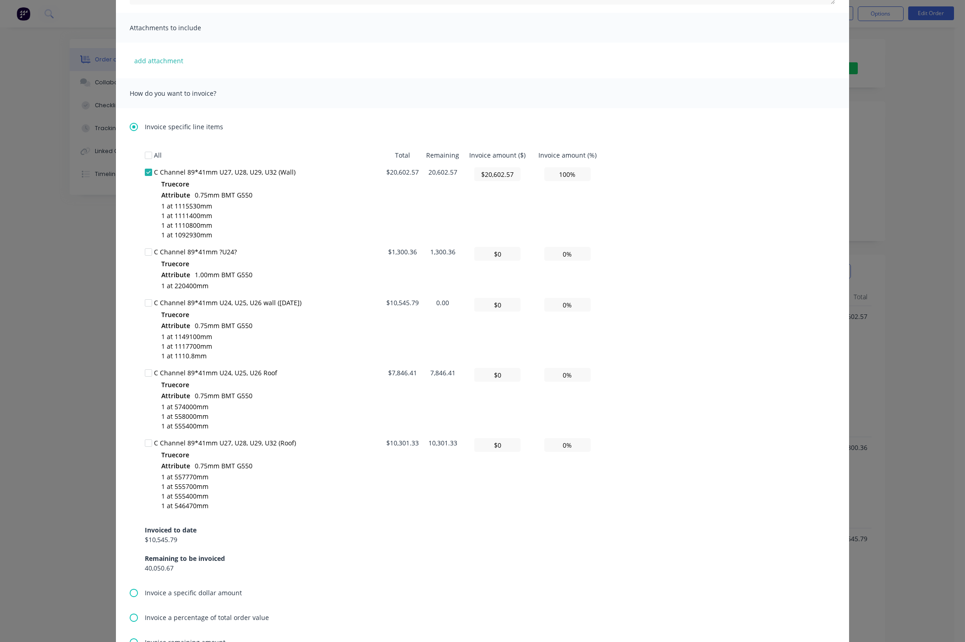
click at [640, 187] on div "All Total Remaining Invoice amount ($) Invoice amount (%) C Channel 89*41mm U27…" at bounding box center [482, 360] width 675 height 426
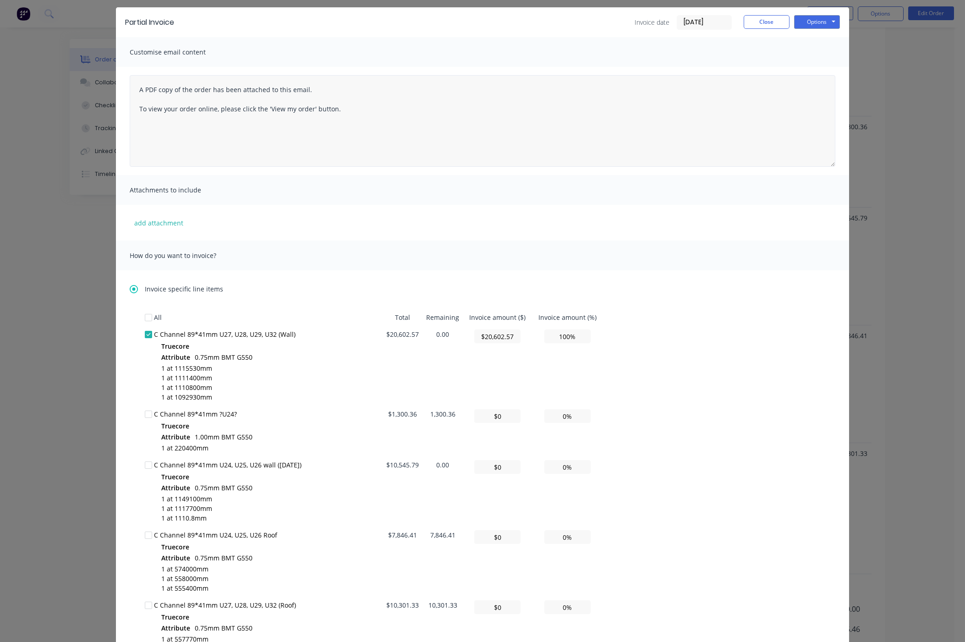
scroll to position [0, 0]
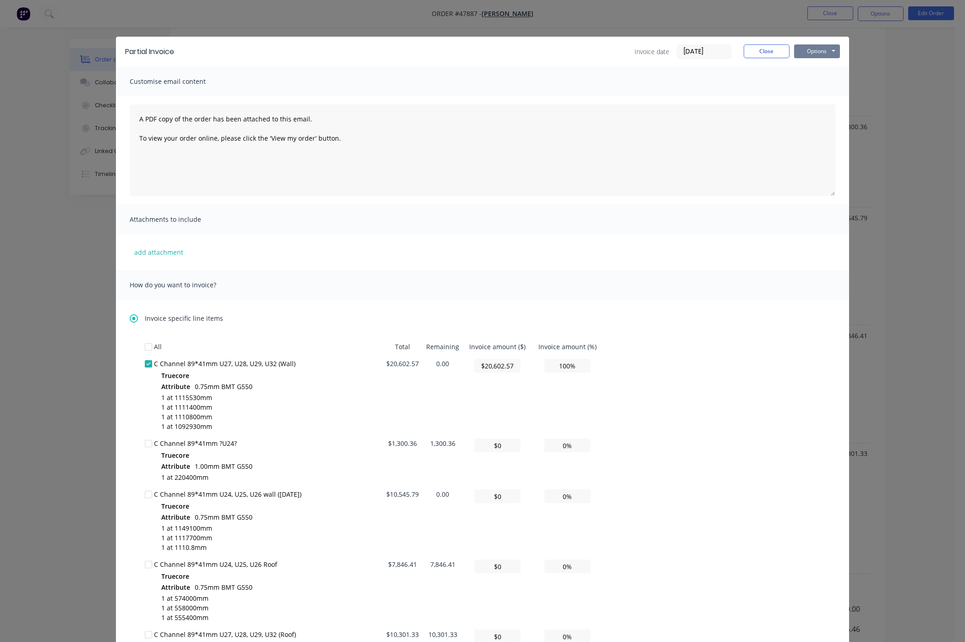
click at [640, 49] on button "Options" at bounding box center [817, 51] width 46 height 14
click at [640, 86] on button "Print" at bounding box center [823, 82] width 59 height 15
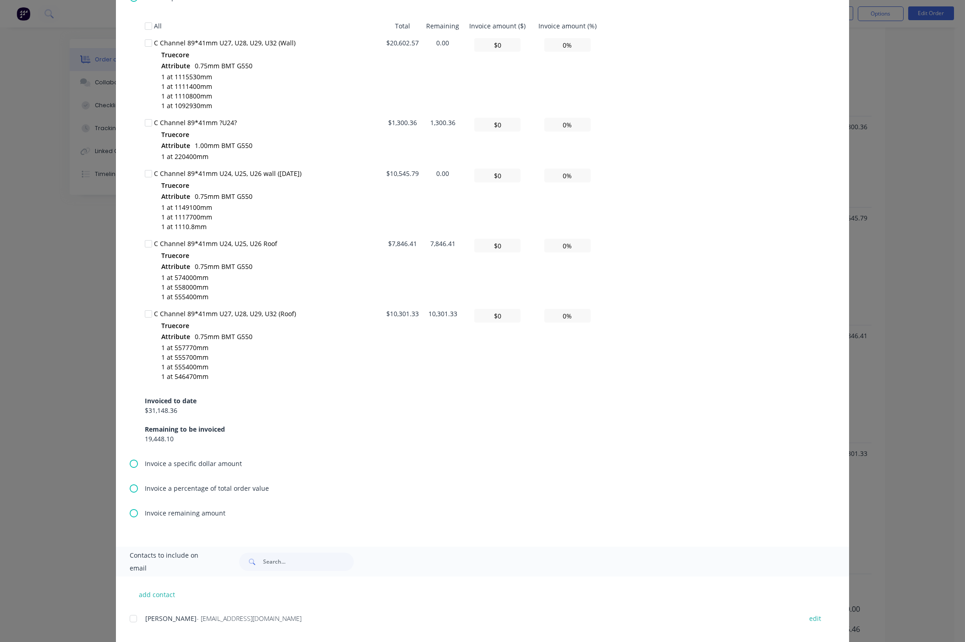
scroll to position [160, 0]
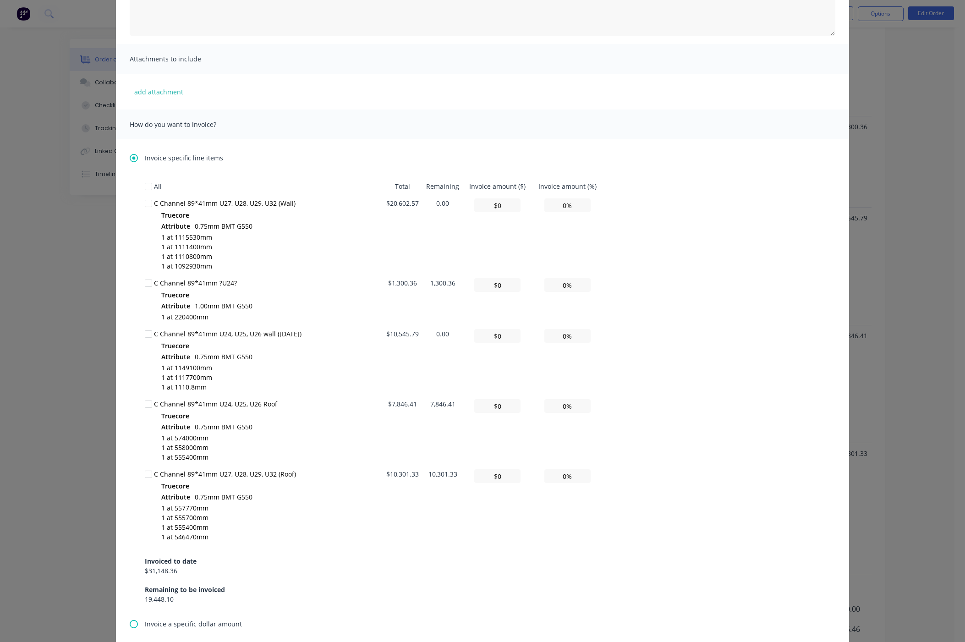
click at [146, 340] on div at bounding box center [148, 334] width 18 height 18
click at [561, 343] on input "0%" at bounding box center [567, 336] width 46 height 14
click at [502, 340] on input "$0.00" at bounding box center [497, 336] width 46 height 14
type input "$0.0"
type input "0.00%"
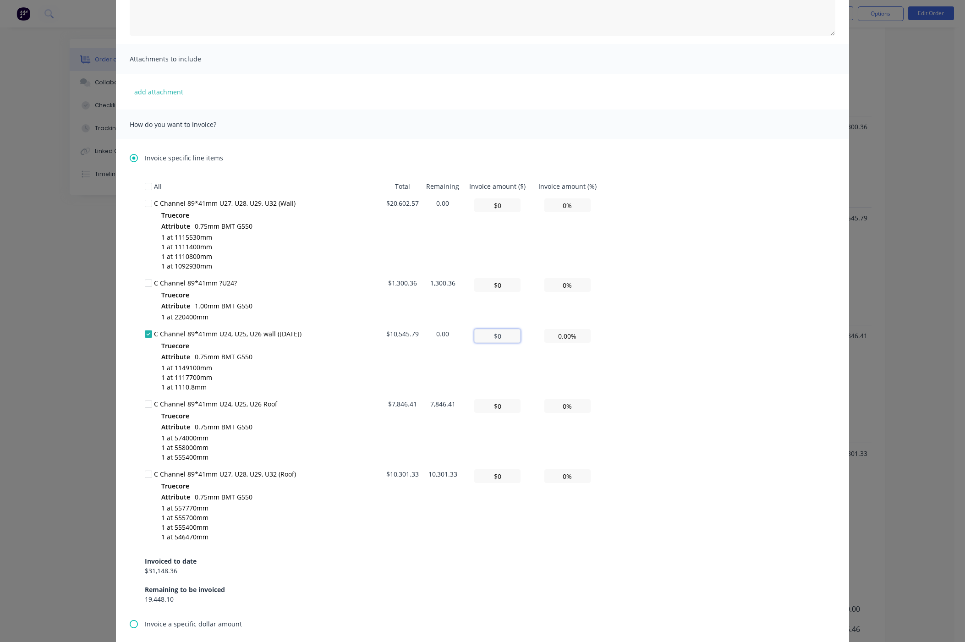
type input "$0"
type input "0%"
type input "$0"
type input "0.00%"
type input "$0"
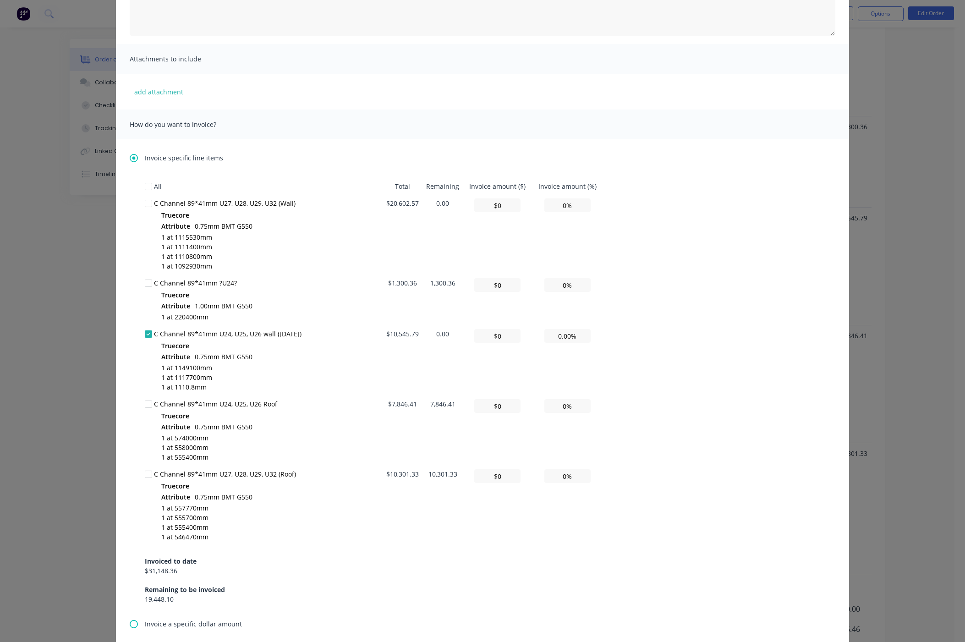
click at [640, 348] on div "All Total Remaining Invoice amount ($) Invoice amount (%) C Channel 89*41mm U27…" at bounding box center [482, 391] width 675 height 426
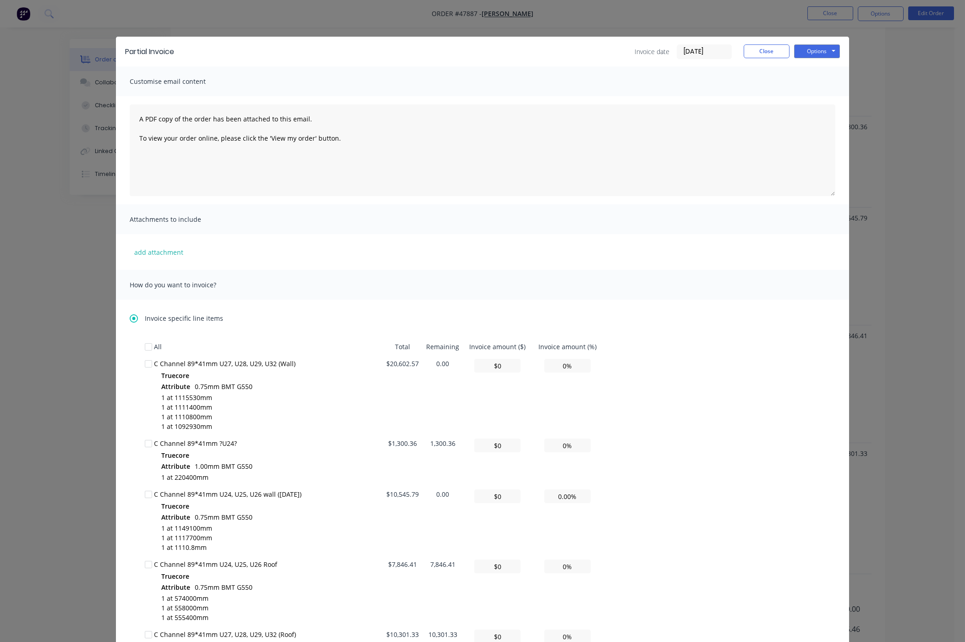
scroll to position [0, 0]
click at [640, 58] on button "Close" at bounding box center [767, 51] width 46 height 14
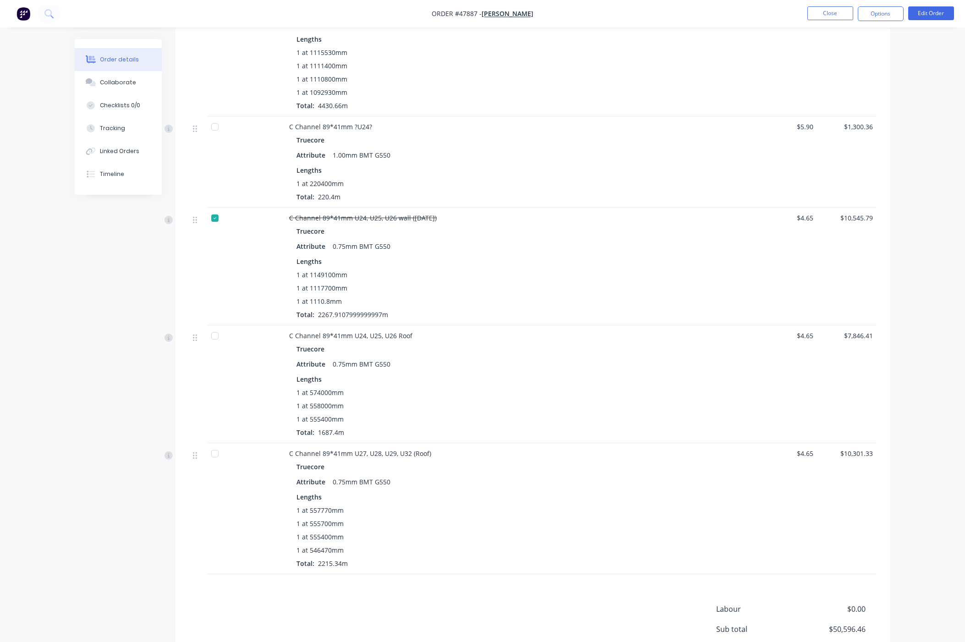
click at [640, 114] on div "Order details Collaborate Checklists 0/0 Tracking Linked Orders Timeline Order …" at bounding box center [482, 198] width 965 height 1038
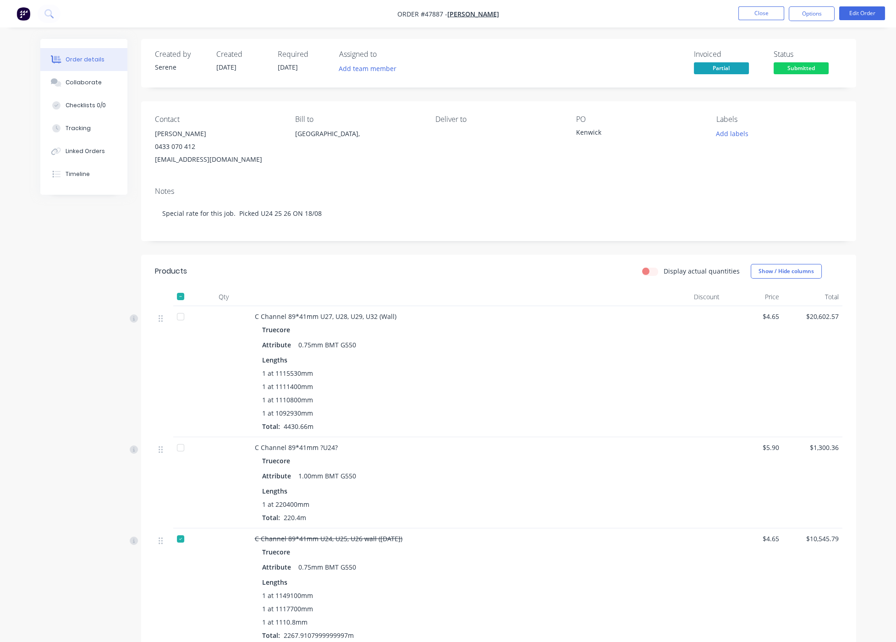
click at [640, 207] on div "Notes Special rate for this job. Picked U24 25 26 ON 18/08" at bounding box center [498, 210] width 715 height 61
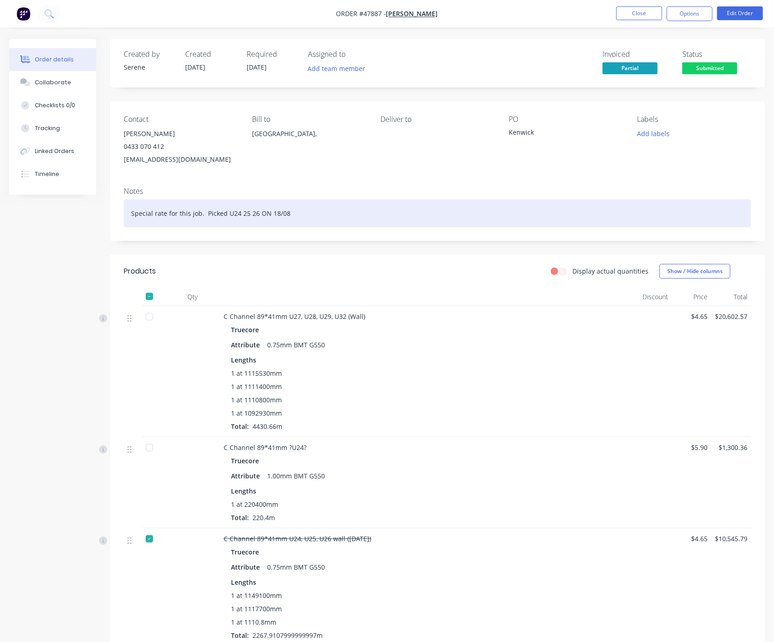
click at [640, 216] on div "Special rate for this job. Picked U24 25 26 ON 18/08" at bounding box center [437, 213] width 627 height 28
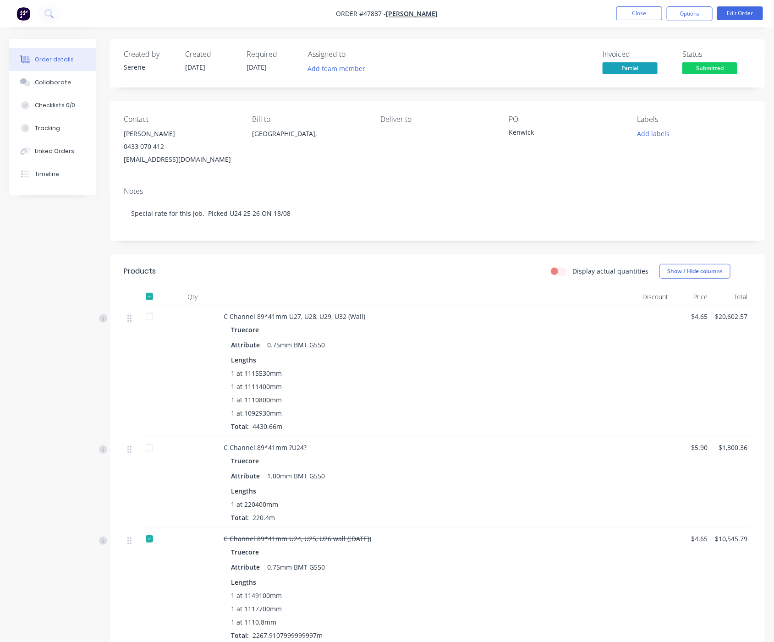
click at [394, 279] on div "Display actual quantities Show / Hide columns" at bounding box center [504, 271] width 494 height 15
click at [466, 281] on header "Products Display actual quantities Show / Hide columns" at bounding box center [437, 271] width 655 height 33
click at [640, 11] on button "Close" at bounding box center [639, 13] width 46 height 14
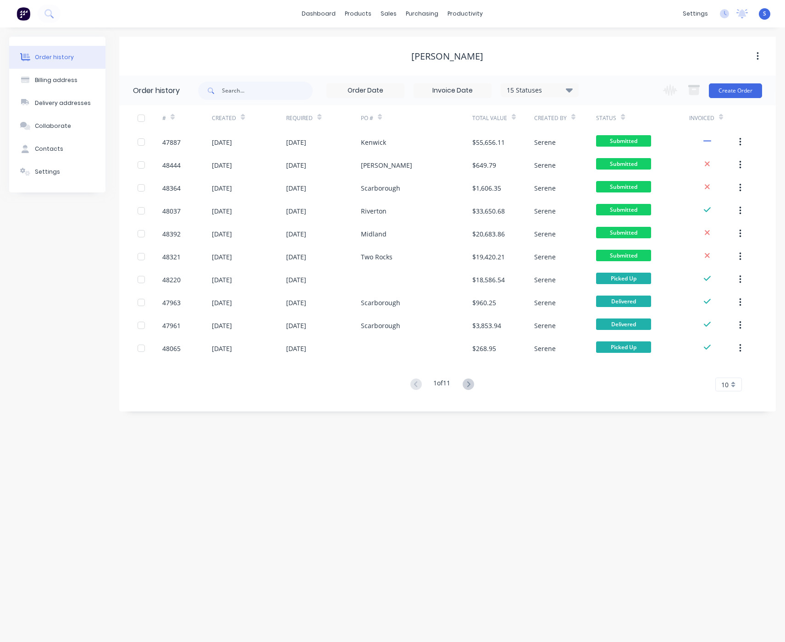
click at [586, 489] on div "Order history Billing address Delivery addresses Collaborate Contacts Settings …" at bounding box center [392, 334] width 785 height 615
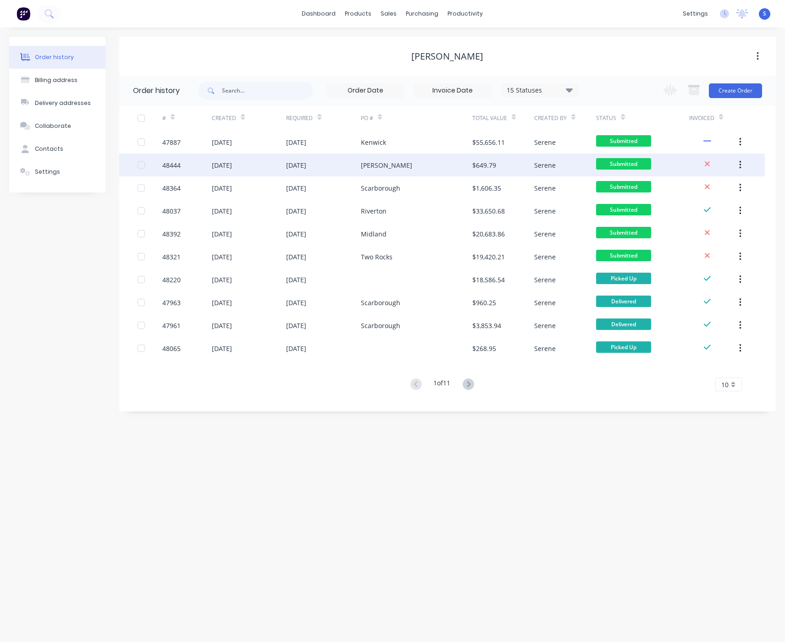
click at [401, 167] on div "[PERSON_NAME]" at bounding box center [416, 165] width 111 height 23
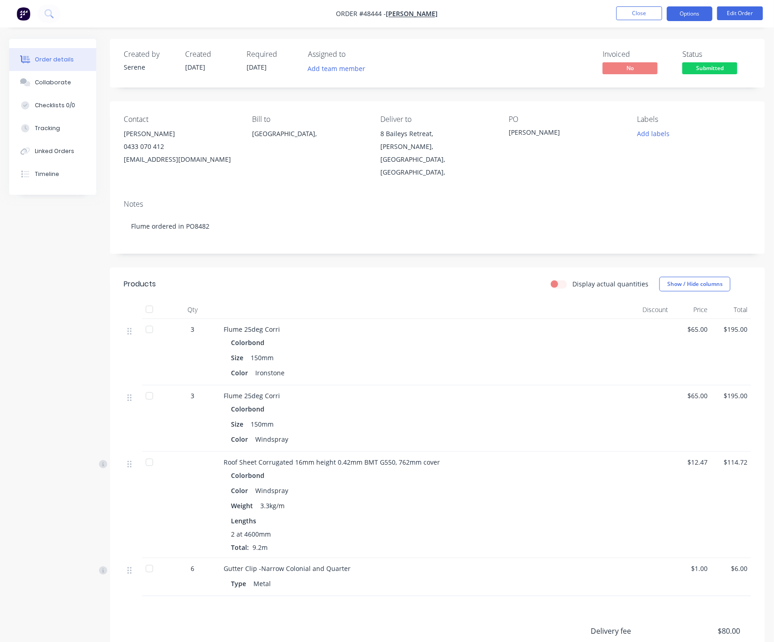
click at [640, 7] on button "Options" at bounding box center [690, 13] width 46 height 15
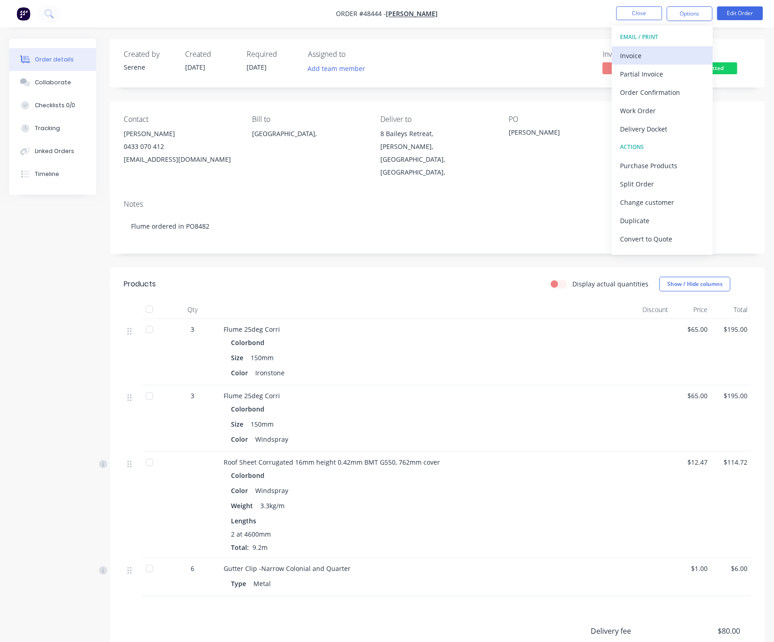
click at [640, 50] on div "Invoice" at bounding box center [662, 55] width 84 height 13
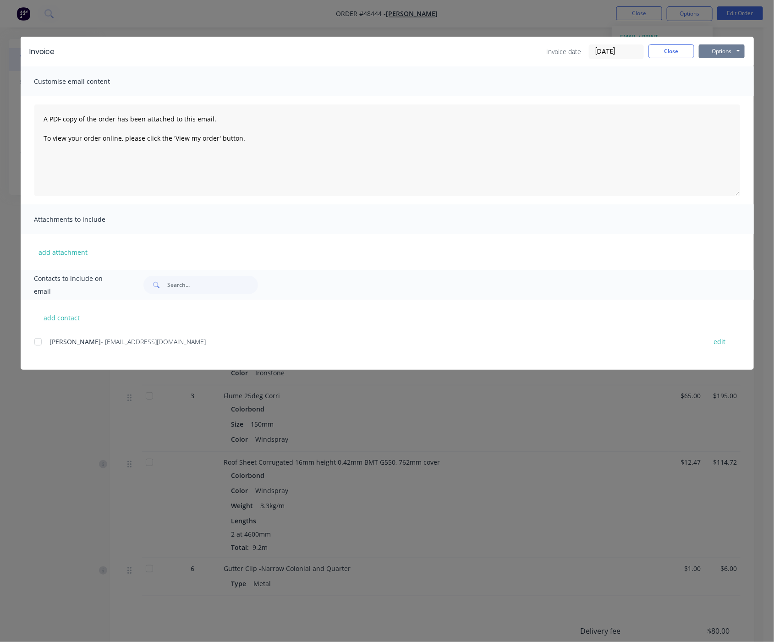
click at [640, 55] on button "Options" at bounding box center [722, 51] width 46 height 14
click at [640, 88] on button "Print" at bounding box center [728, 82] width 59 height 15
click at [640, 48] on button "Close" at bounding box center [671, 51] width 46 height 14
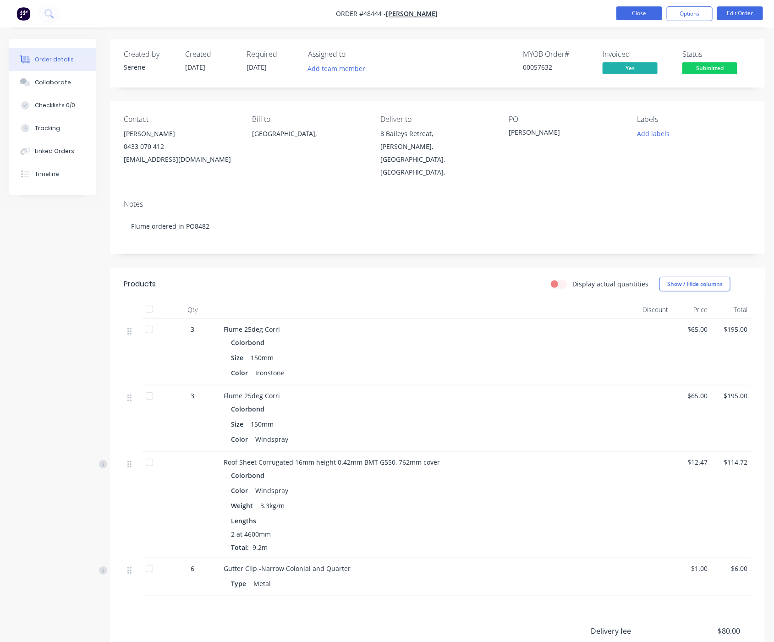
click at [622, 6] on button "Close" at bounding box center [639, 13] width 46 height 14
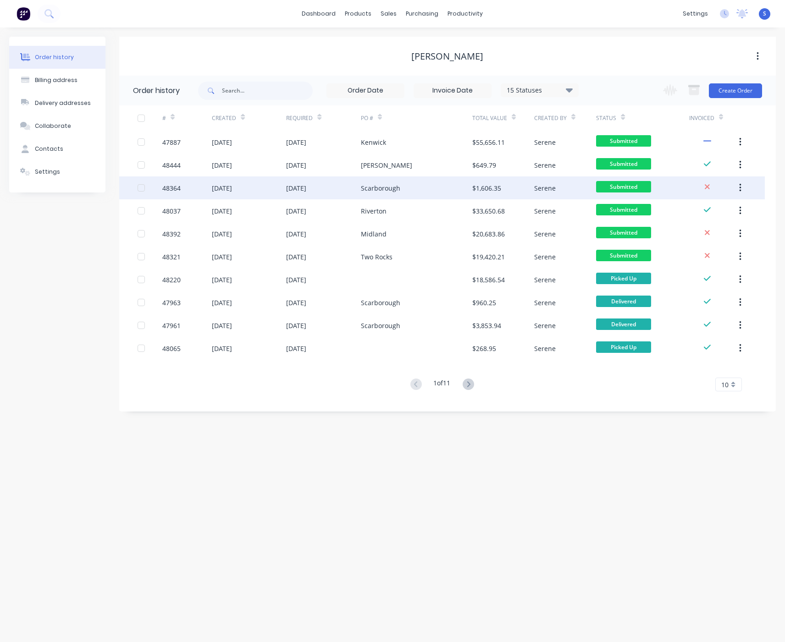
click at [397, 187] on div "Scarborough" at bounding box center [380, 188] width 39 height 10
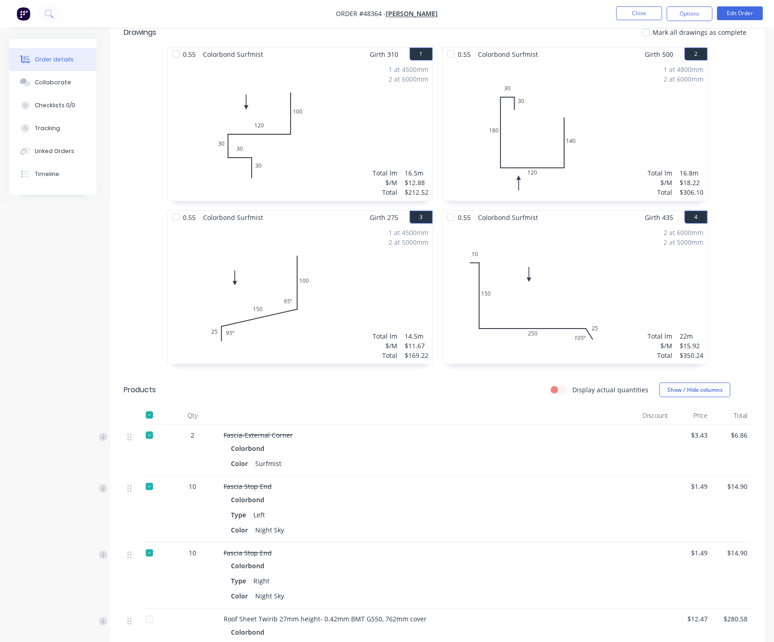
scroll to position [481, 0]
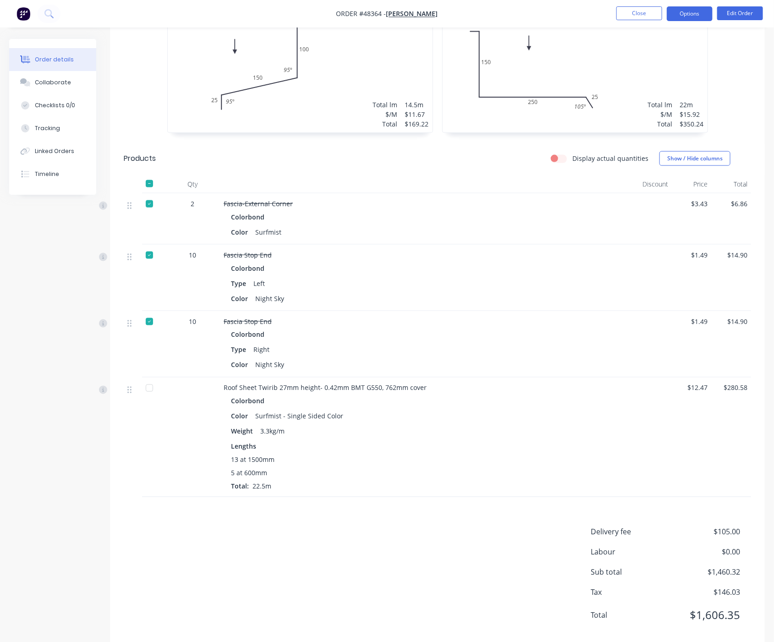
click at [640, 15] on button "Options" at bounding box center [690, 13] width 46 height 15
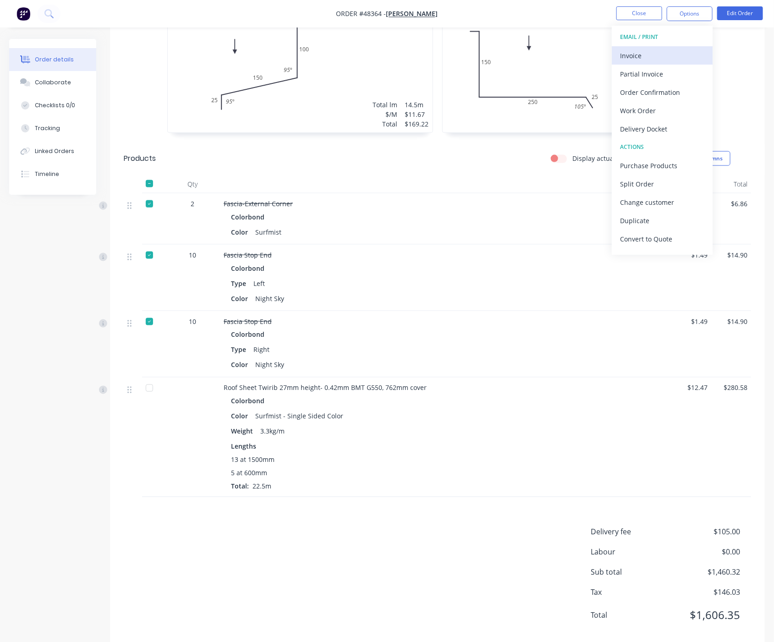
click at [640, 52] on div "Invoice" at bounding box center [662, 55] width 84 height 13
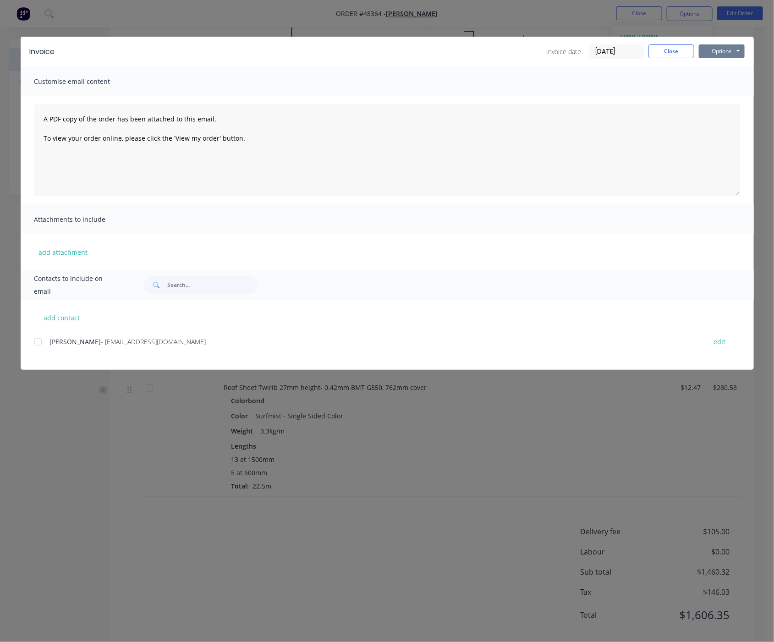
click at [640, 51] on button "Options" at bounding box center [722, 51] width 46 height 14
click at [640, 89] on button "Print" at bounding box center [728, 82] width 59 height 15
click at [640, 51] on button "Close" at bounding box center [671, 51] width 46 height 14
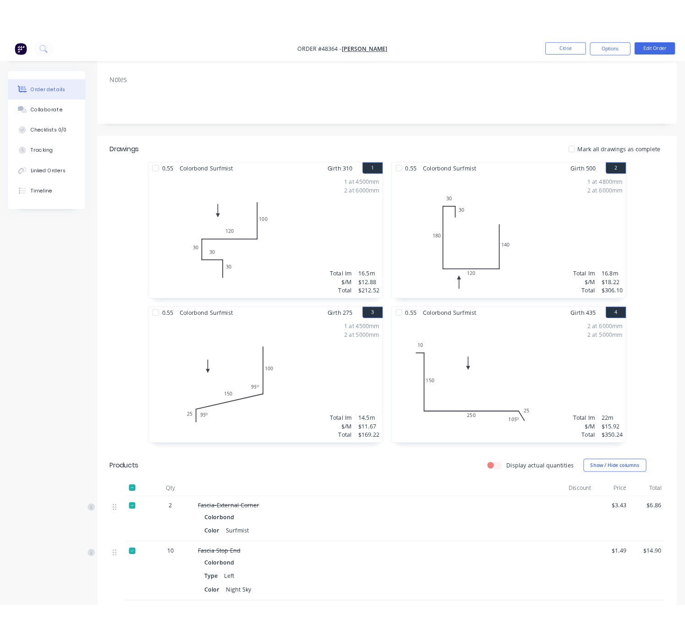
scroll to position [0, 0]
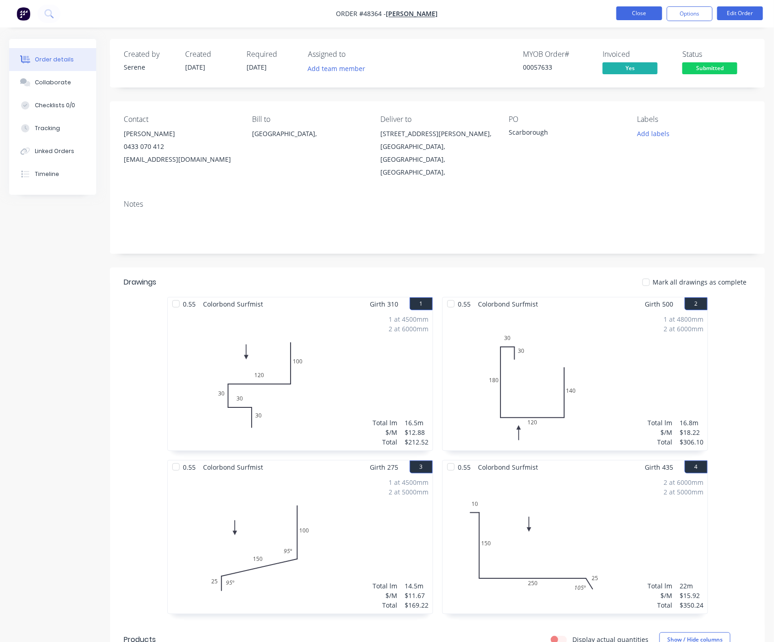
click at [627, 11] on button "Close" at bounding box center [639, 13] width 46 height 14
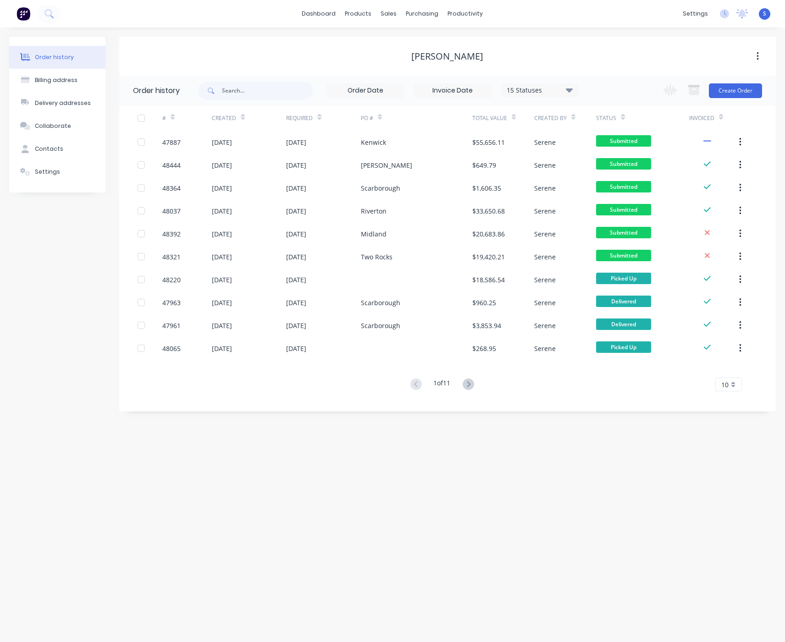
click at [507, 469] on div "Order history Billing address Delivery addresses Collaborate Contacts Settings …" at bounding box center [392, 334] width 785 height 615
click at [597, 476] on div "Order history Billing address Delivery addresses Collaborate Contacts Settings …" at bounding box center [389, 334] width 778 height 615
click at [593, 459] on div "Order history Billing address Delivery addresses Collaborate Contacts Settings …" at bounding box center [389, 334] width 778 height 615
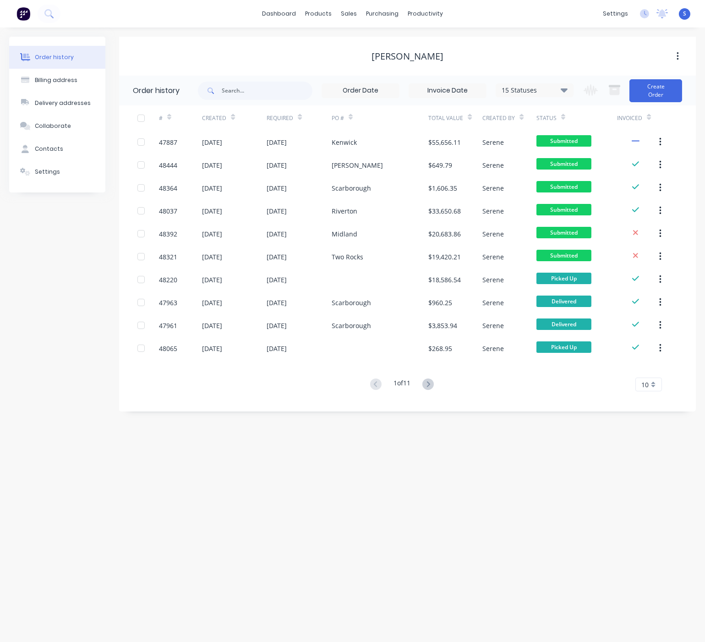
click at [640, 488] on div "Order history Billing address Delivery addresses Collaborate Contacts Settings …" at bounding box center [352, 334] width 705 height 615
click at [640, 454] on html "dashboard products sales purchasing productivity dashboard products Product Cat…" at bounding box center [352, 321] width 705 height 642
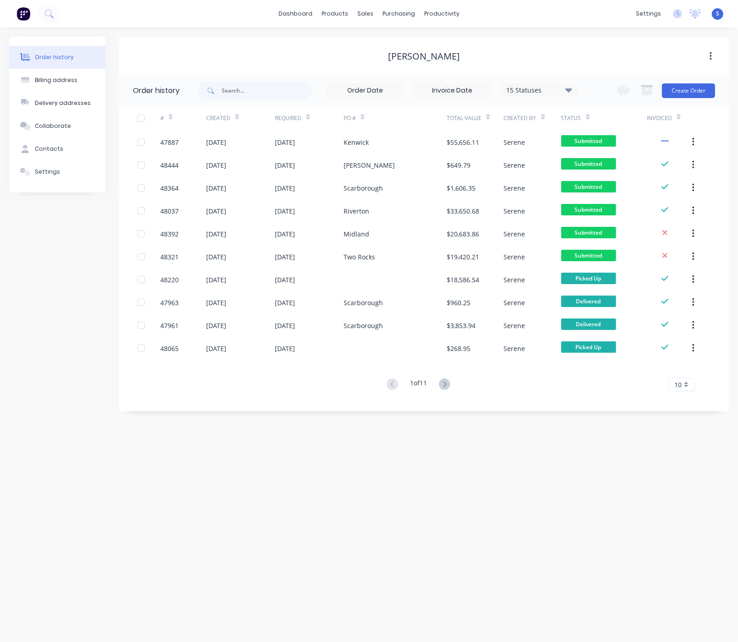
click at [633, 510] on div "Order history Billing address Delivery addresses Collaborate Contacts Settings …" at bounding box center [369, 334] width 738 height 615
click at [478, 516] on div "Order history Billing address Delivery addresses Collaborate Contacts Settings …" at bounding box center [369, 334] width 738 height 615
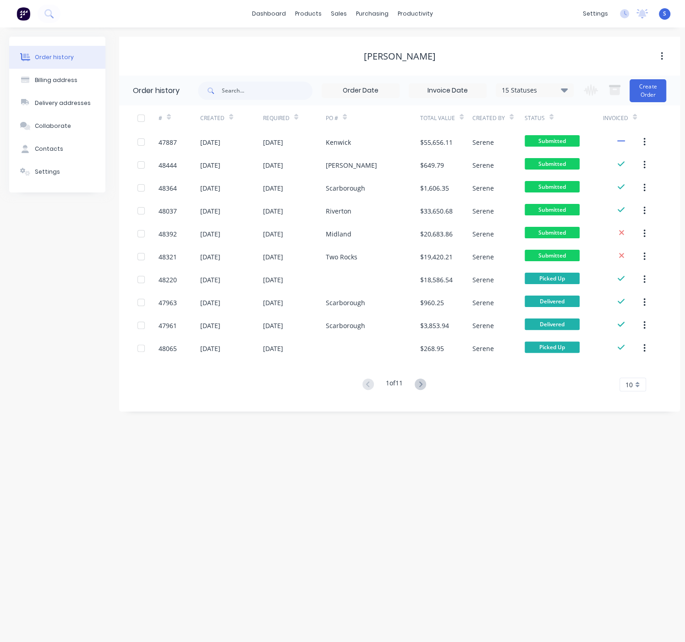
click at [568, 496] on div "Order history Billing address Delivery addresses Collaborate Contacts Settings …" at bounding box center [342, 334] width 685 height 615
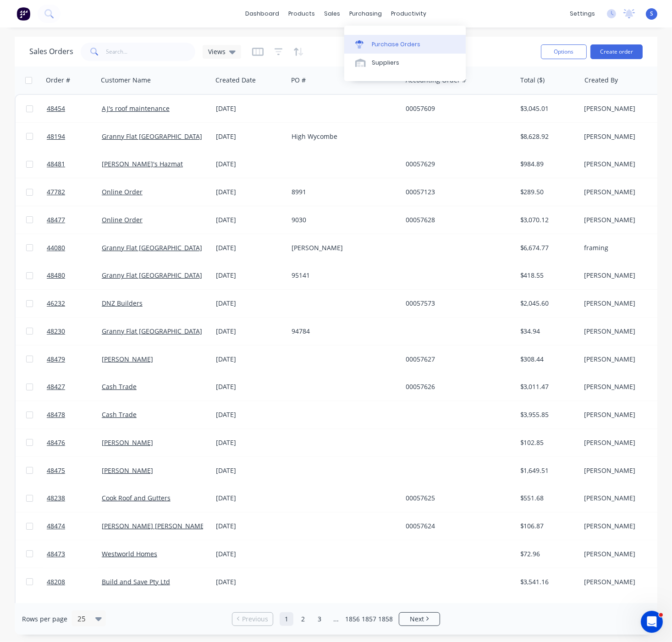
click at [382, 39] on link "Purchase Orders" at bounding box center [404, 44] width 121 height 18
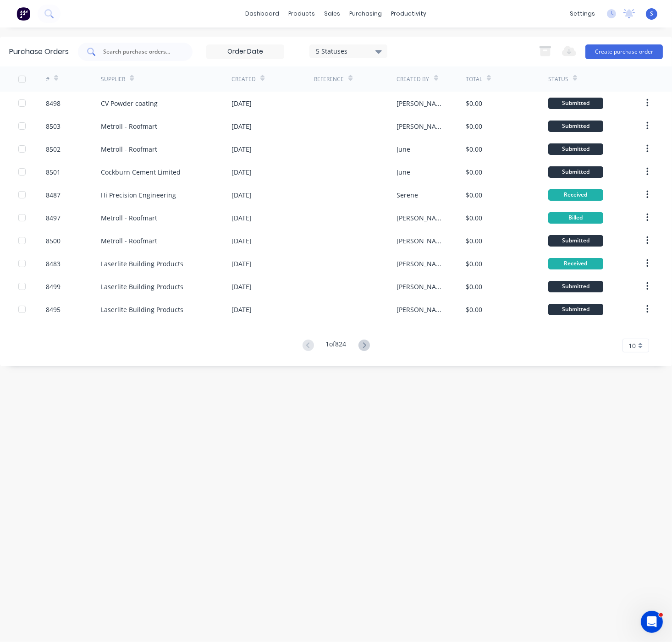
click at [147, 49] on input "text" at bounding box center [140, 51] width 76 height 9
type input "8482"
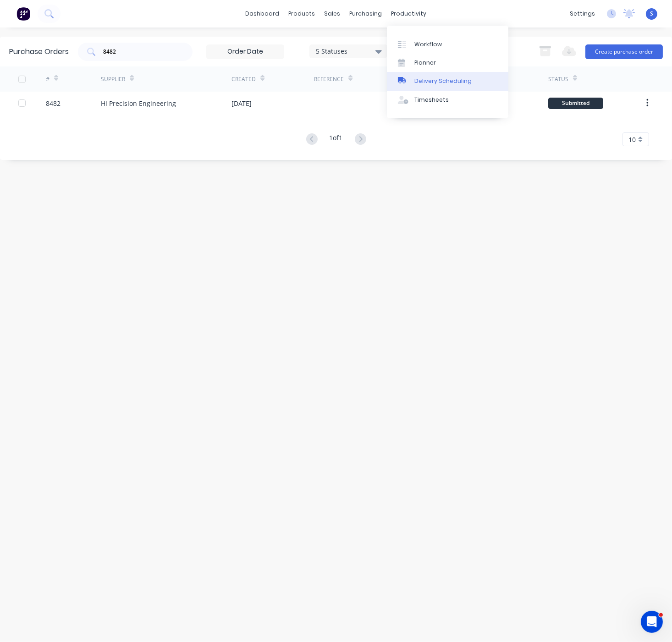
click at [434, 81] on div "Delivery Scheduling" at bounding box center [442, 81] width 57 height 8
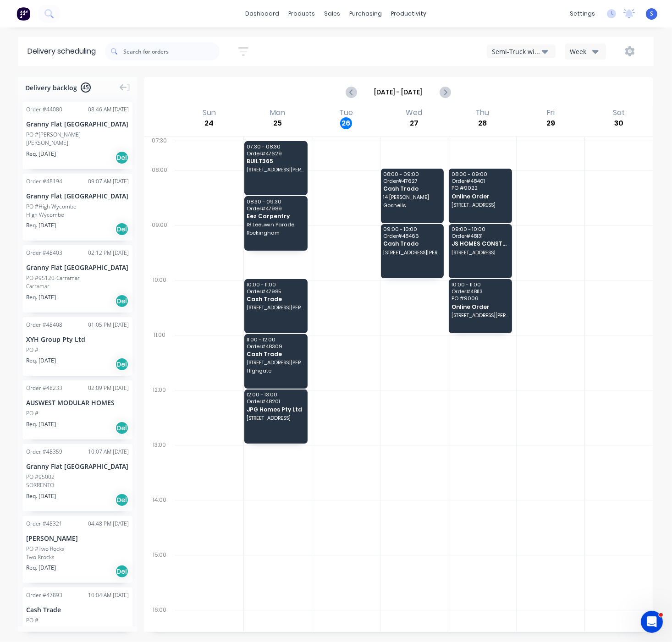
click at [517, 55] on div "Semi-Truck with Hiab" at bounding box center [517, 52] width 50 height 10
click at [515, 107] on div "Utes Delivery" at bounding box center [532, 111] width 91 height 18
